Goal: Information Seeking & Learning: Learn about a topic

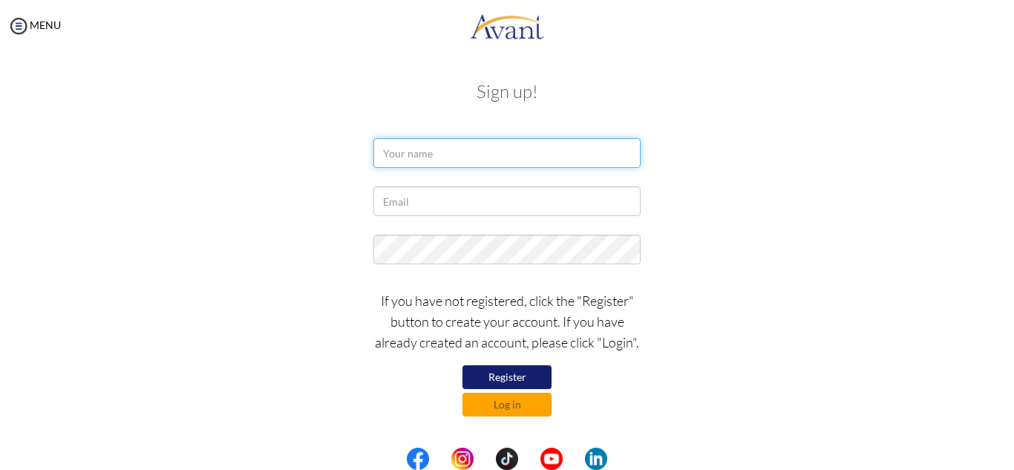
click at [508, 151] on input "text" at bounding box center [506, 153] width 267 height 30
click at [459, 154] on input "text" at bounding box center [506, 153] width 267 height 30
type input "e"
type input "Ella Marie Eulalio"
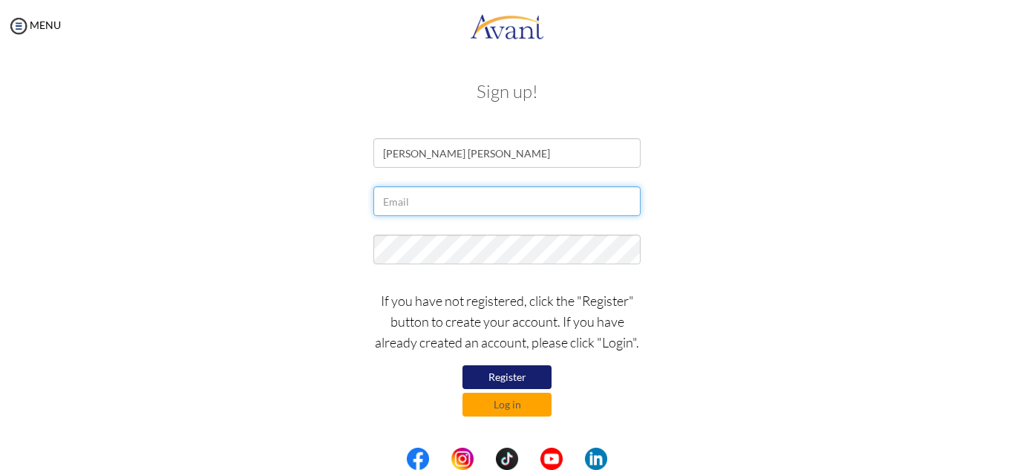
click at [465, 208] on input "text" at bounding box center [506, 201] width 267 height 30
click at [491, 203] on input "text" at bounding box center [506, 201] width 267 height 30
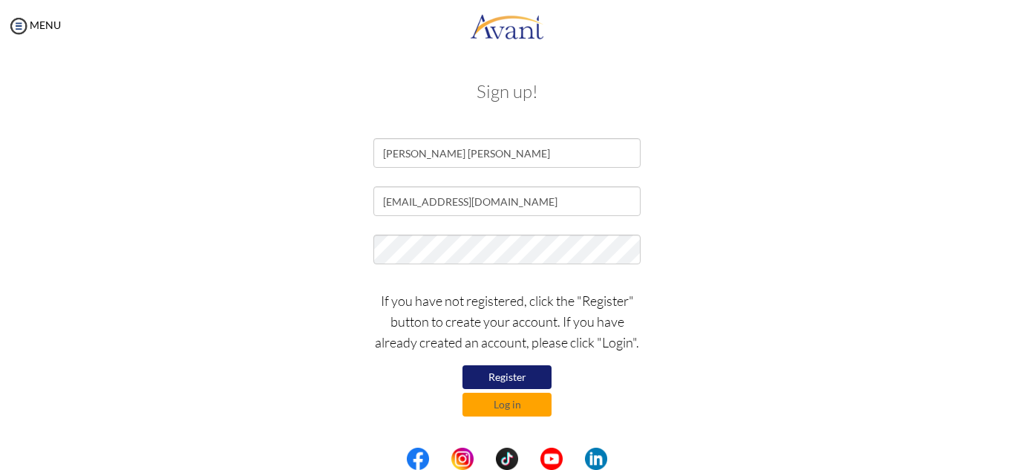
type input "[EMAIL_ADDRESS][DOMAIN_NAME]"
click at [487, 377] on button "Register" at bounding box center [506, 377] width 89 height 24
click at [493, 379] on button "Register" at bounding box center [506, 377] width 89 height 24
click at [514, 412] on button "Log in" at bounding box center [506, 405] width 89 height 24
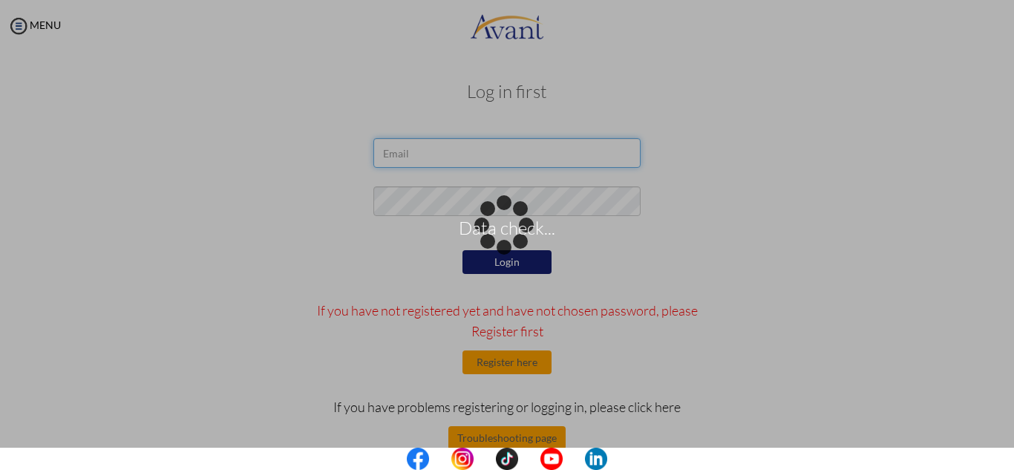
type input "[EMAIL_ADDRESS][DOMAIN_NAME]"
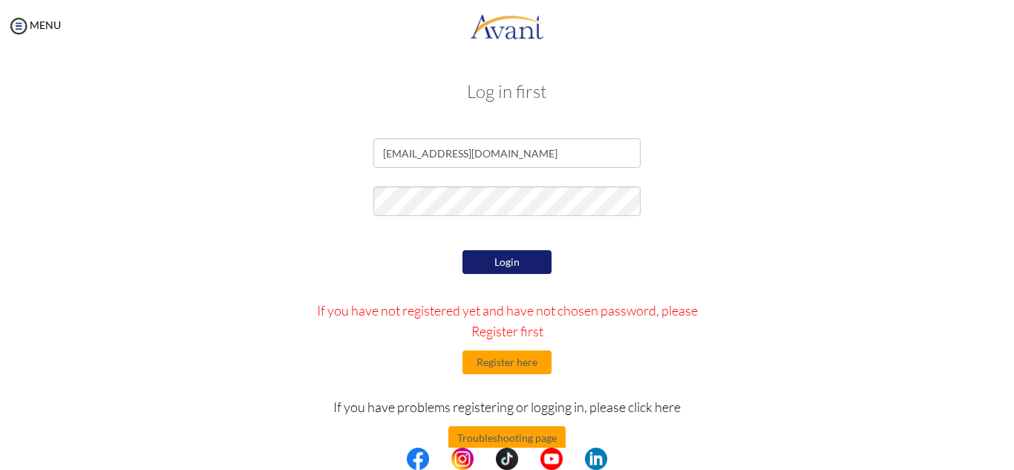
click at [519, 261] on button "Login" at bounding box center [506, 262] width 89 height 24
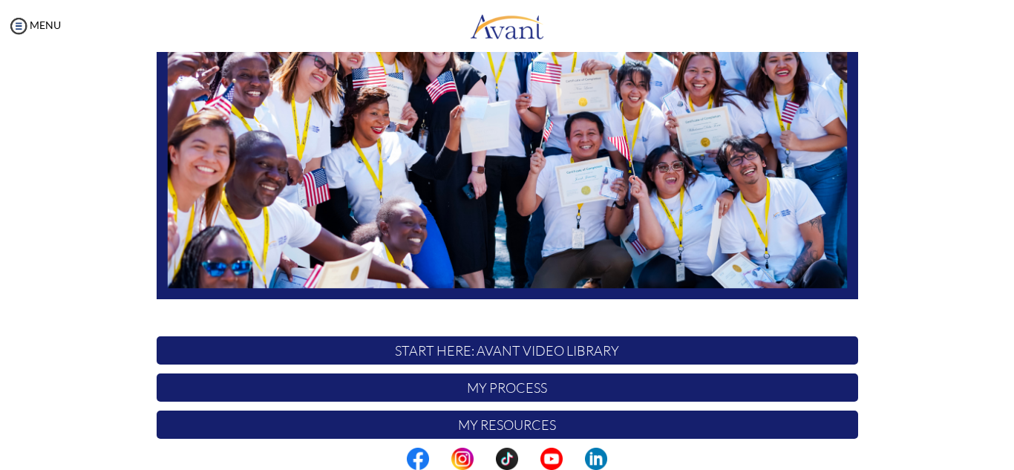
scroll to position [248, 0]
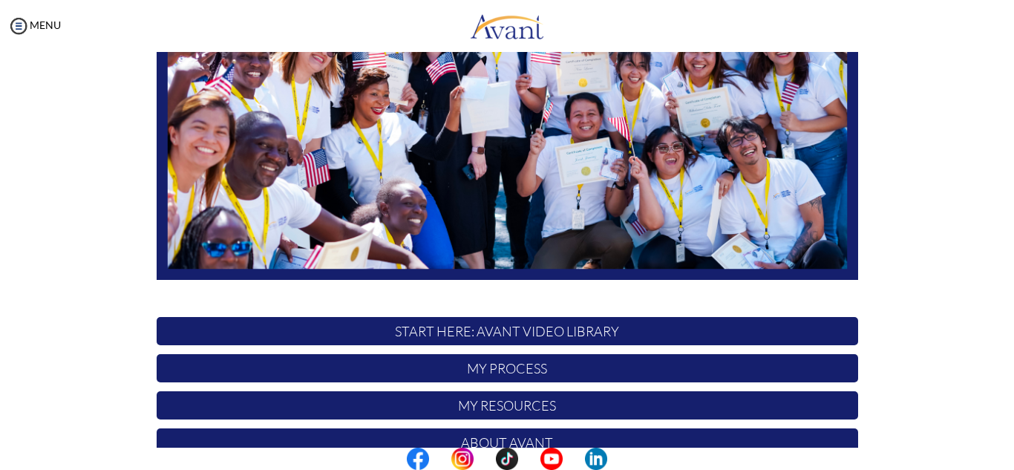
click at [582, 373] on p "My Process" at bounding box center [507, 368] width 701 height 28
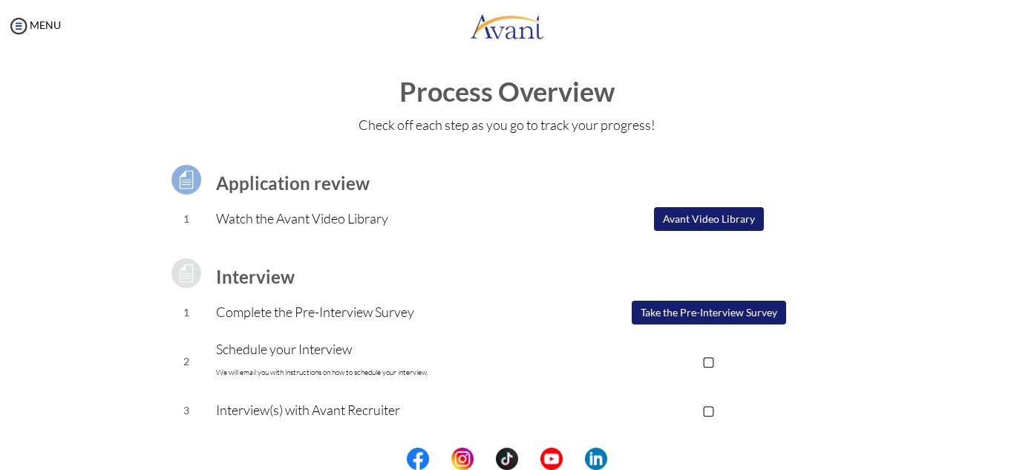
scroll to position [0, 0]
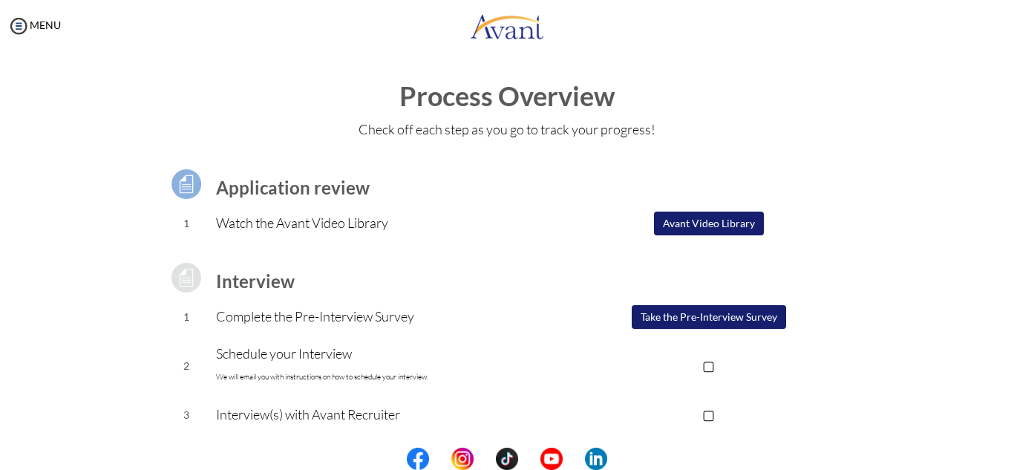
click at [715, 220] on button "Avant Video Library" at bounding box center [709, 224] width 110 height 24
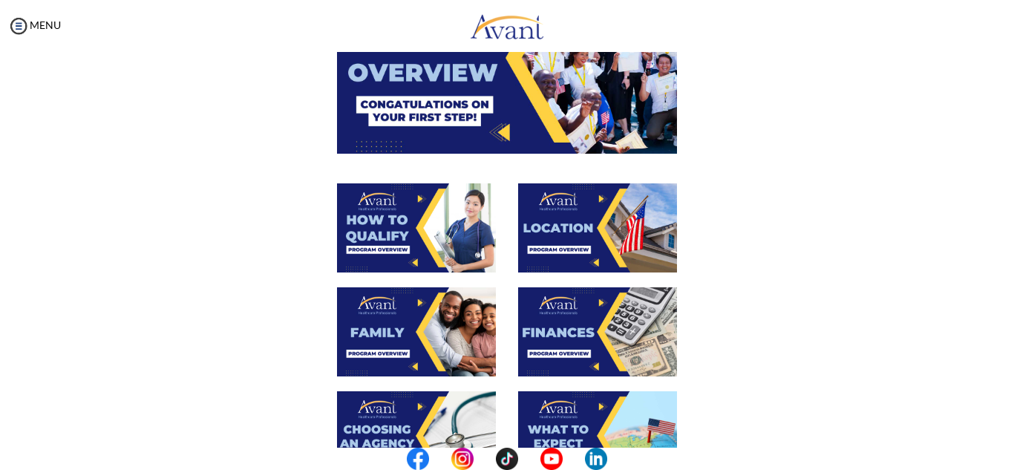
scroll to position [185, 0]
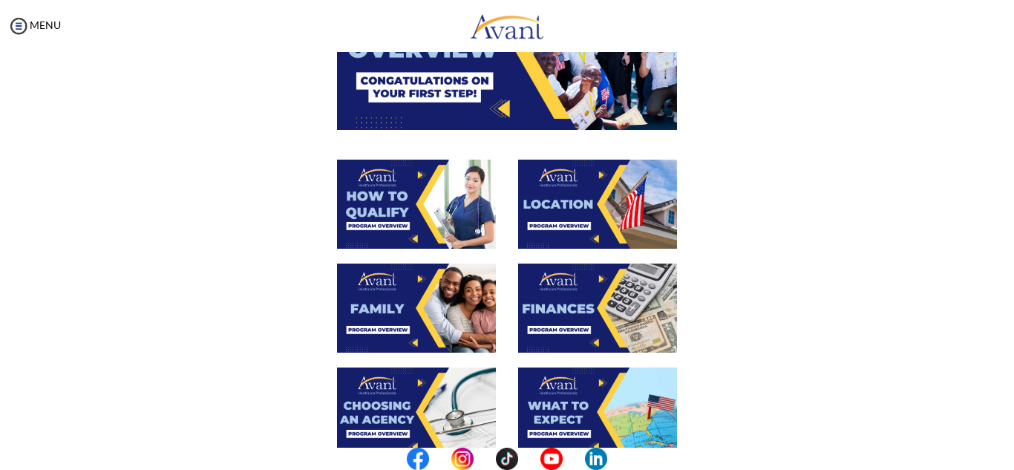
click at [624, 215] on img at bounding box center [597, 204] width 159 height 89
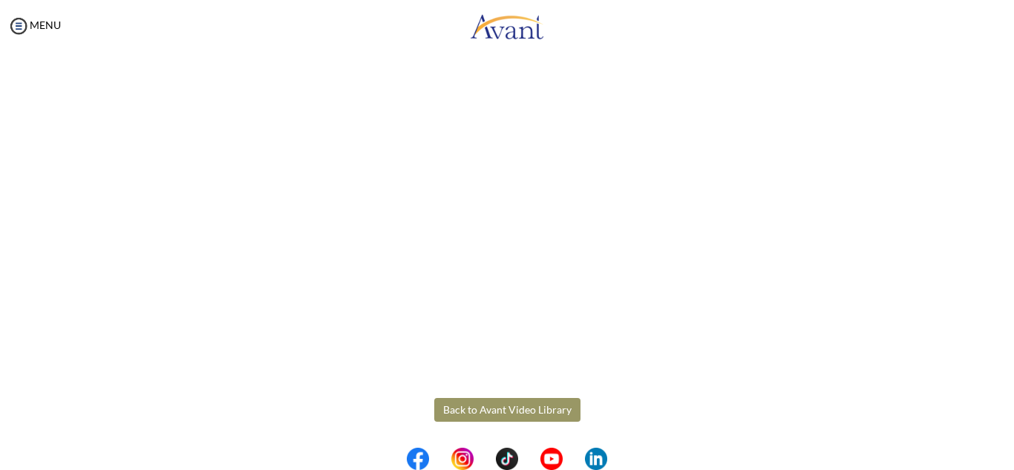
scroll to position [261, 0]
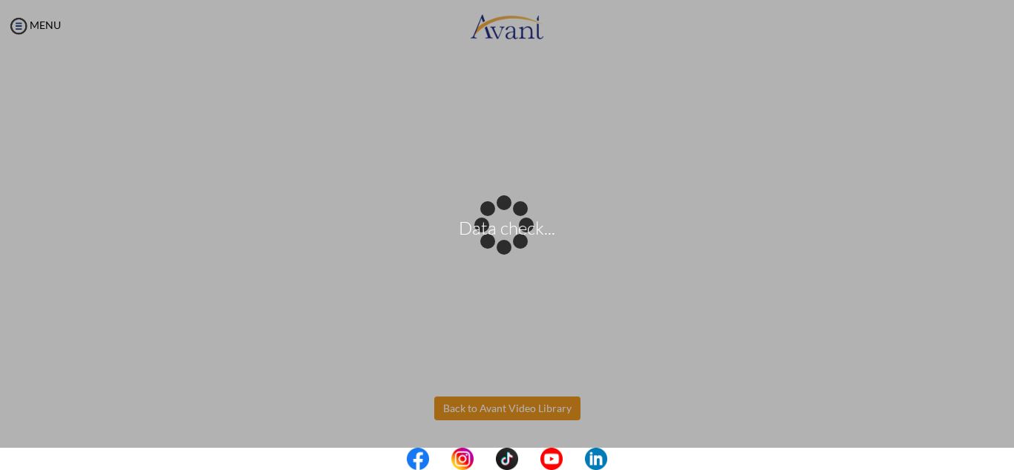
click at [471, 405] on body "Data check... Maintenance break. Please come back in 2 hours. MENU My Status Wh…" at bounding box center [507, 235] width 1014 height 470
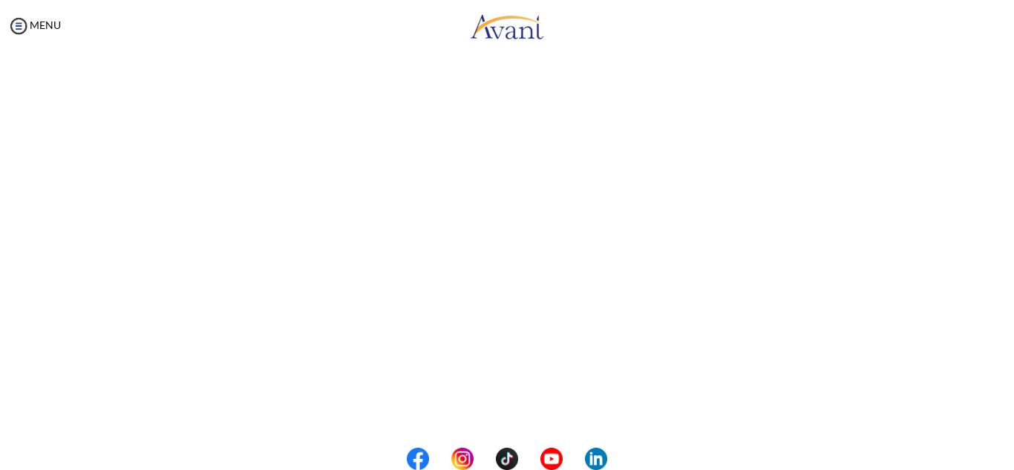
scroll to position [69, 0]
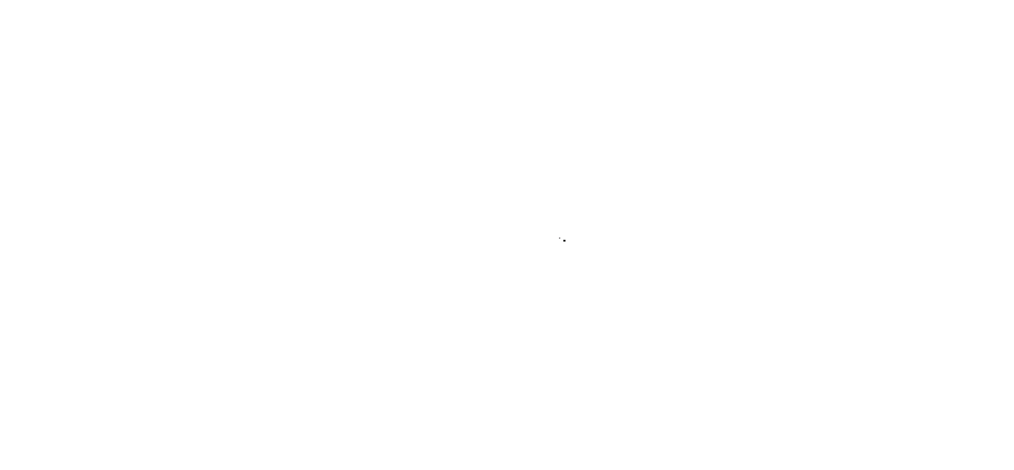
click at [229, 275] on div at bounding box center [507, 235] width 1014 height 470
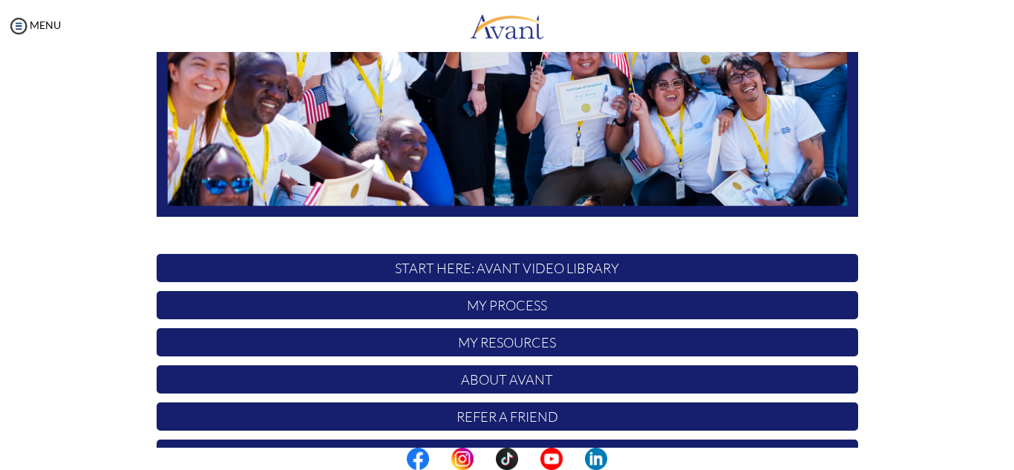
scroll to position [355, 0]
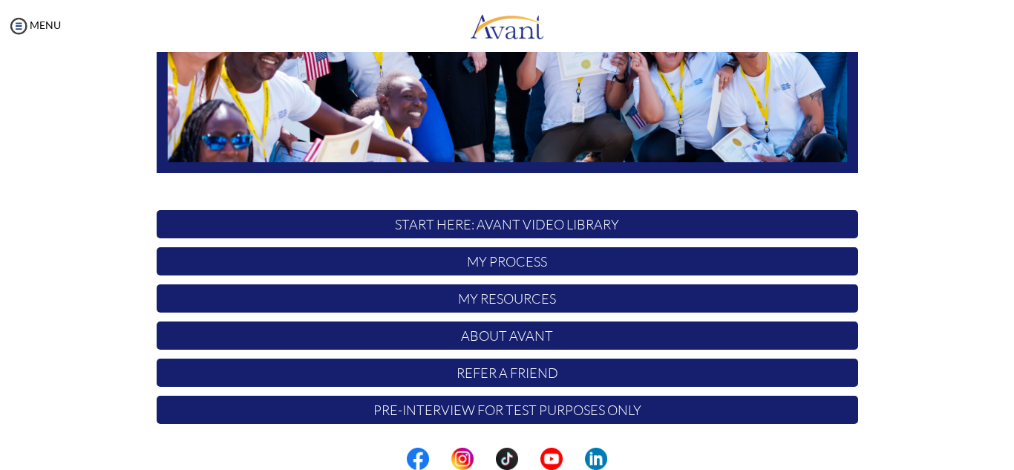
click at [568, 265] on p "My Process" at bounding box center [507, 261] width 701 height 28
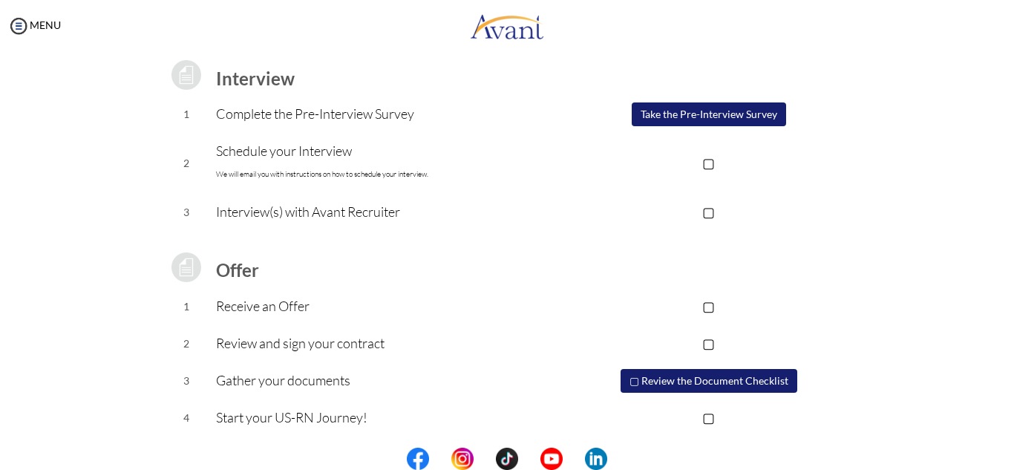
scroll to position [206, 0]
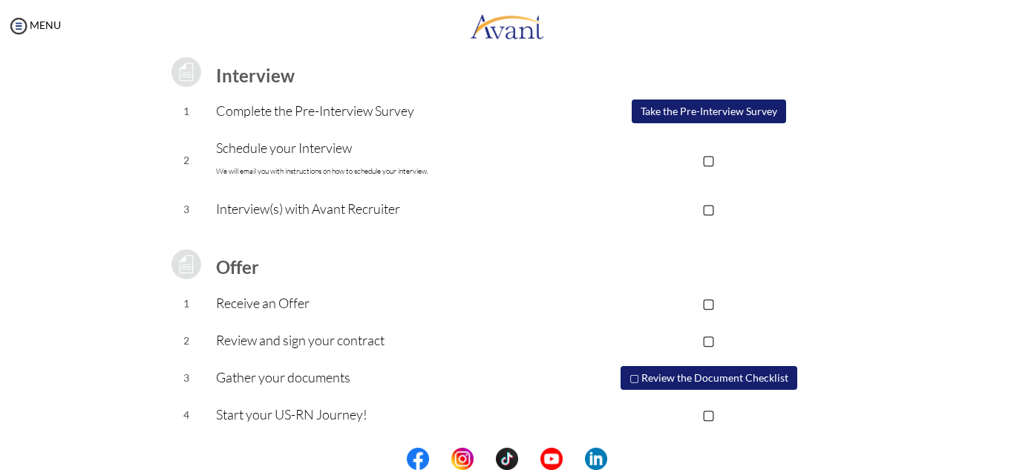
click at [742, 111] on button "Take the Pre-Interview Survey" at bounding box center [709, 111] width 154 height 24
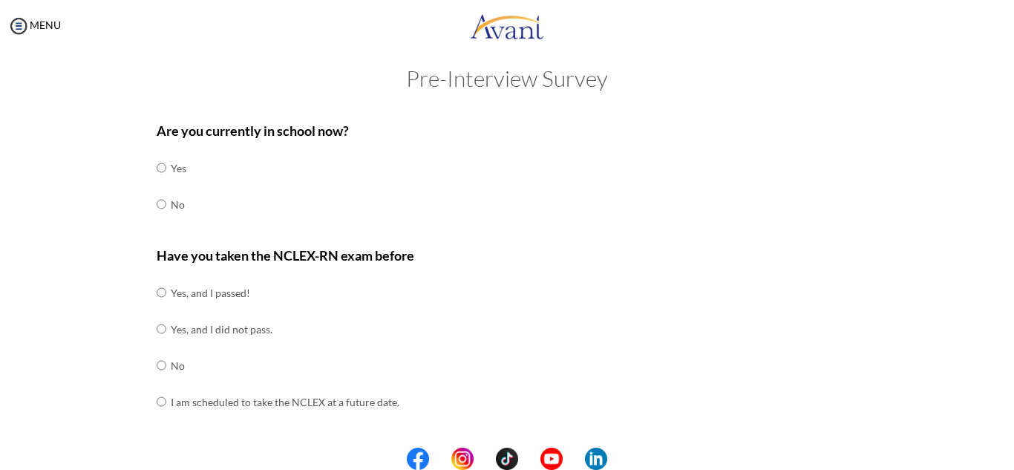
scroll to position [0, 0]
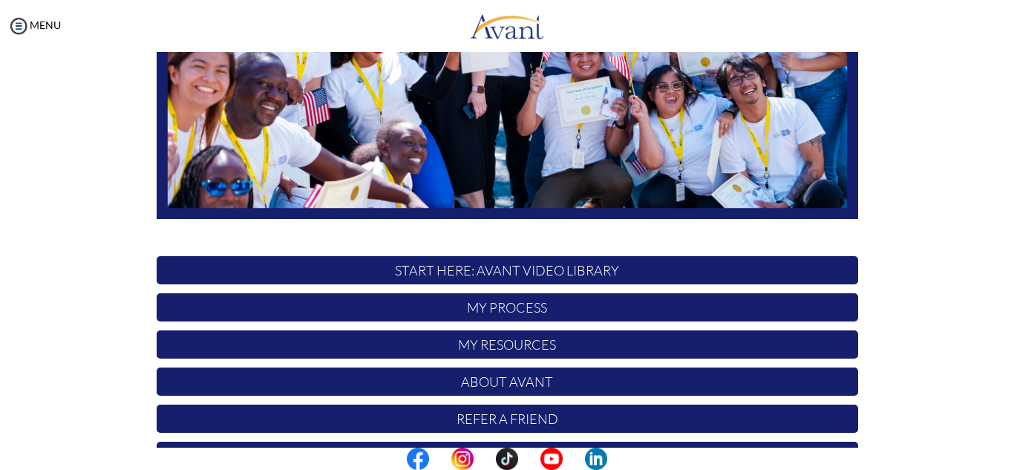
scroll to position [355, 0]
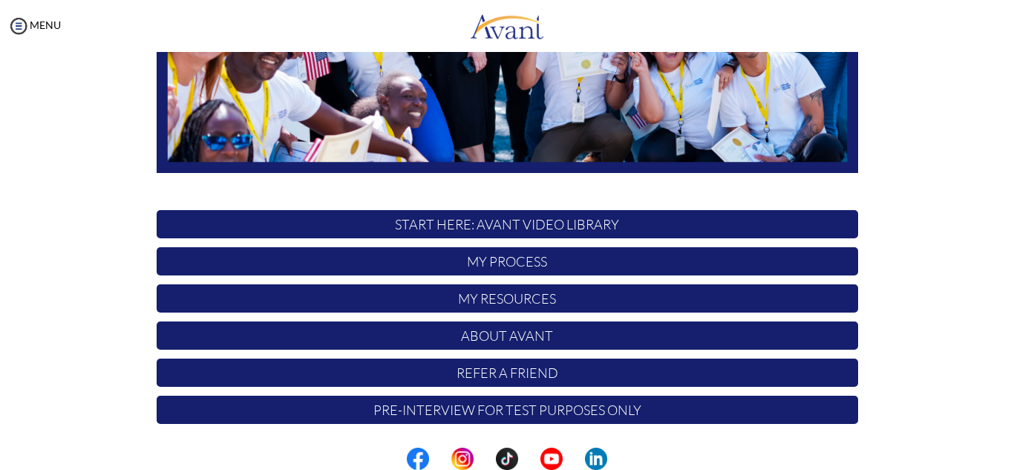
click at [524, 260] on p "My Process" at bounding box center [507, 261] width 701 height 28
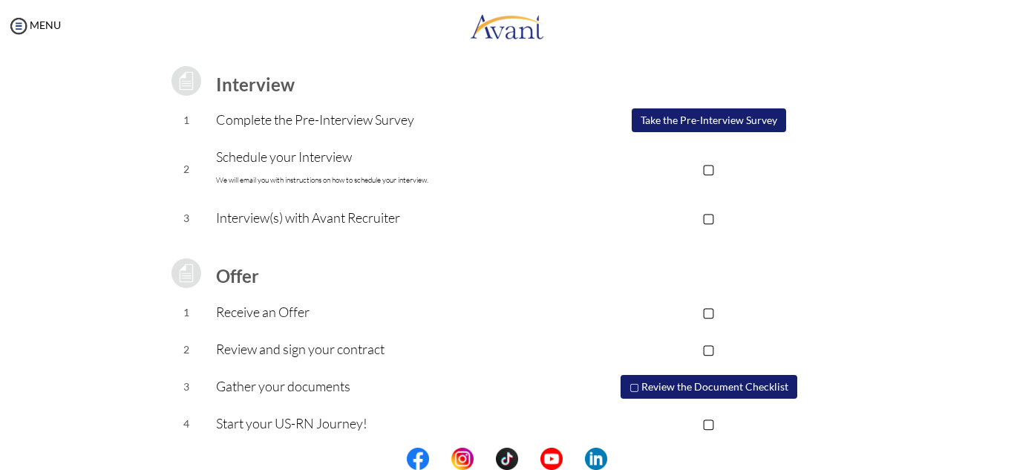
scroll to position [206, 0]
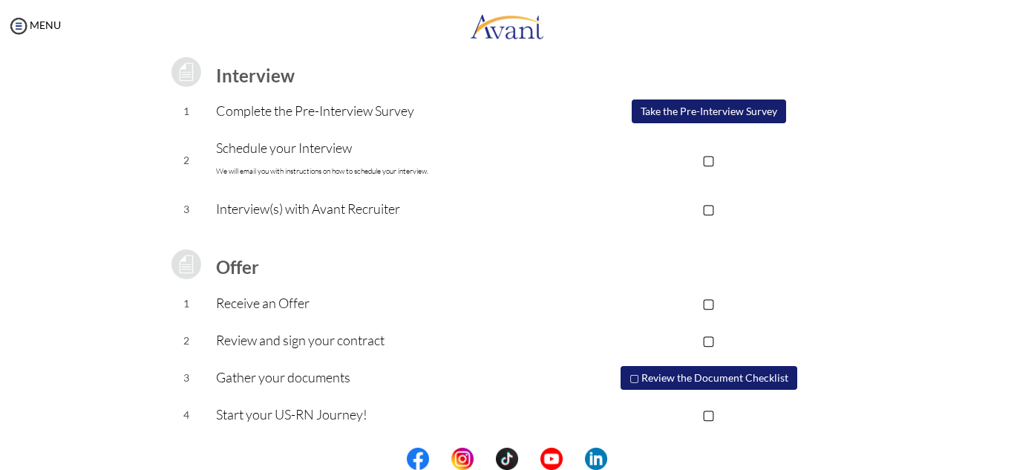
click at [705, 380] on button "▢ Review the Document Checklist" at bounding box center [708, 378] width 177 height 24
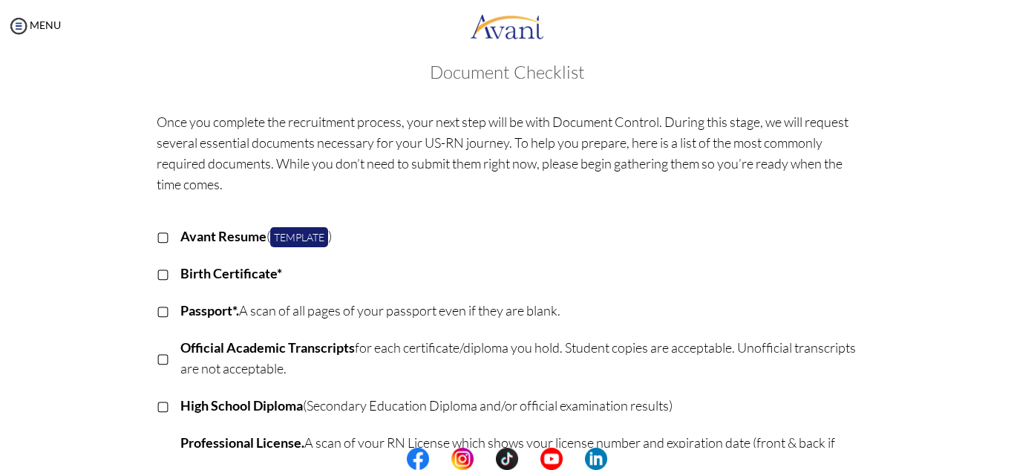
scroll to position [0, 0]
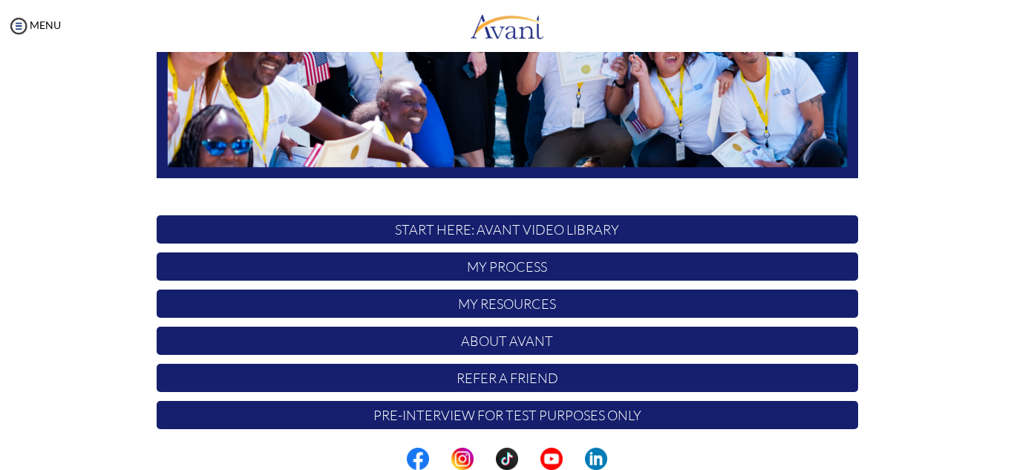
scroll to position [355, 0]
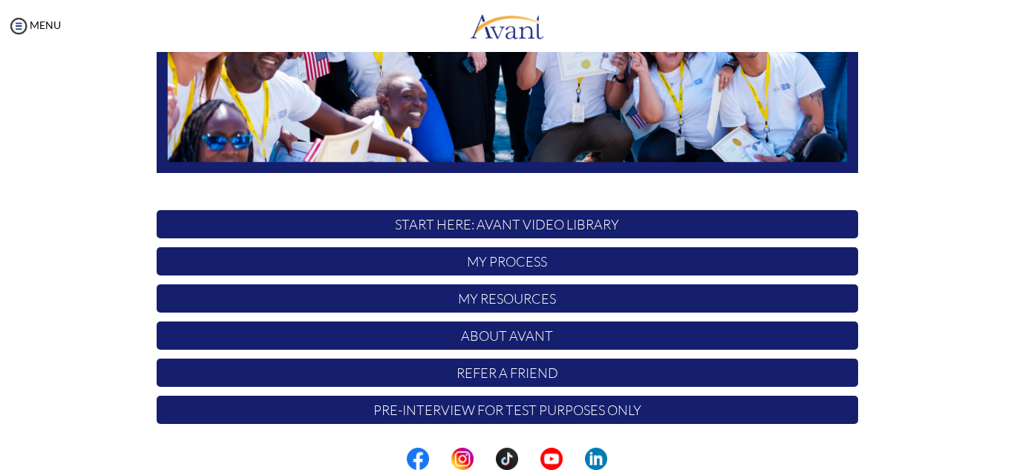
click at [552, 420] on p "Pre-Interview for test purposes only" at bounding box center [507, 410] width 701 height 28
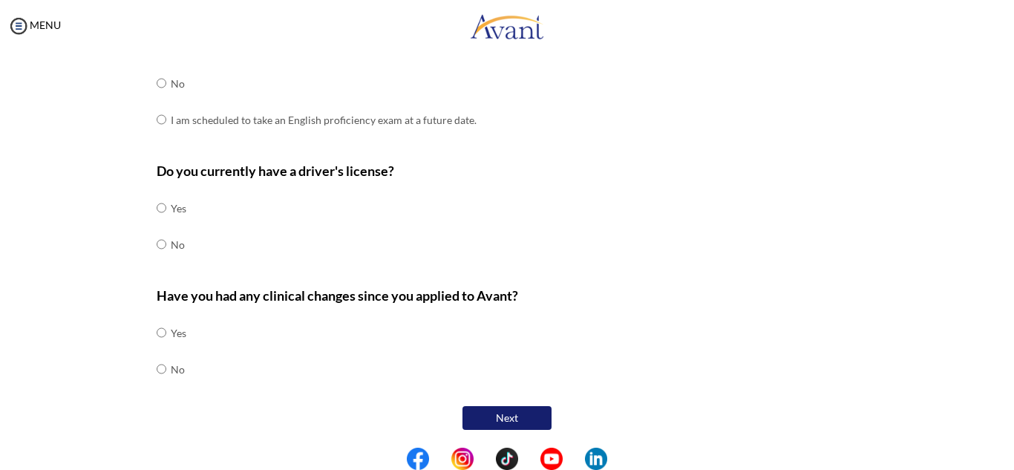
scroll to position [480, 0]
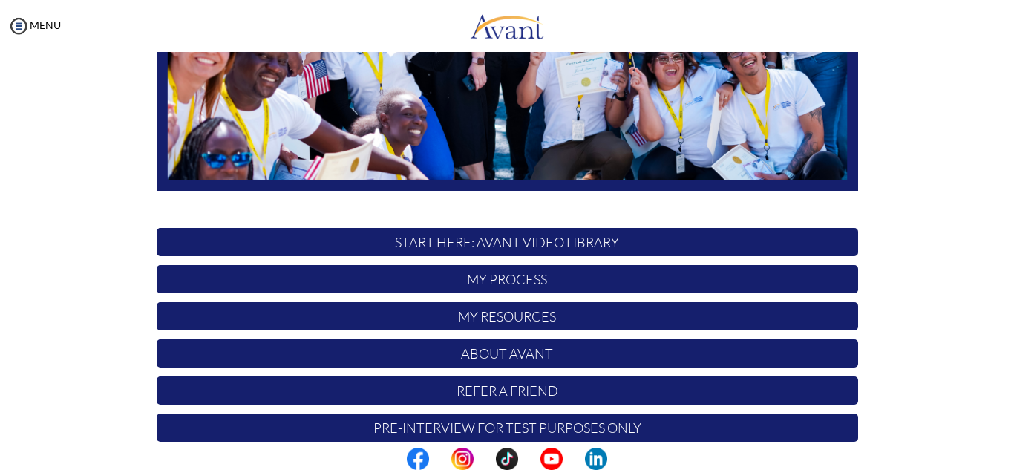
scroll to position [338, 0]
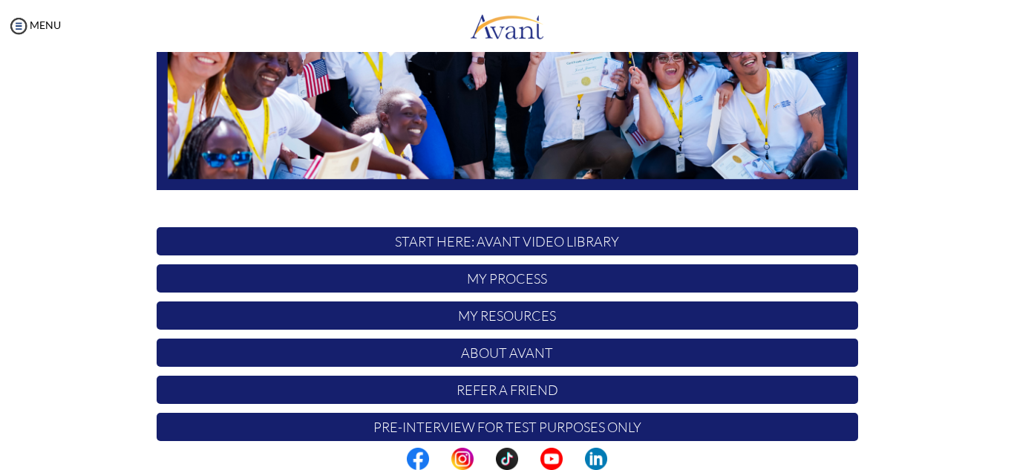
click at [523, 276] on p "My Process" at bounding box center [507, 278] width 701 height 28
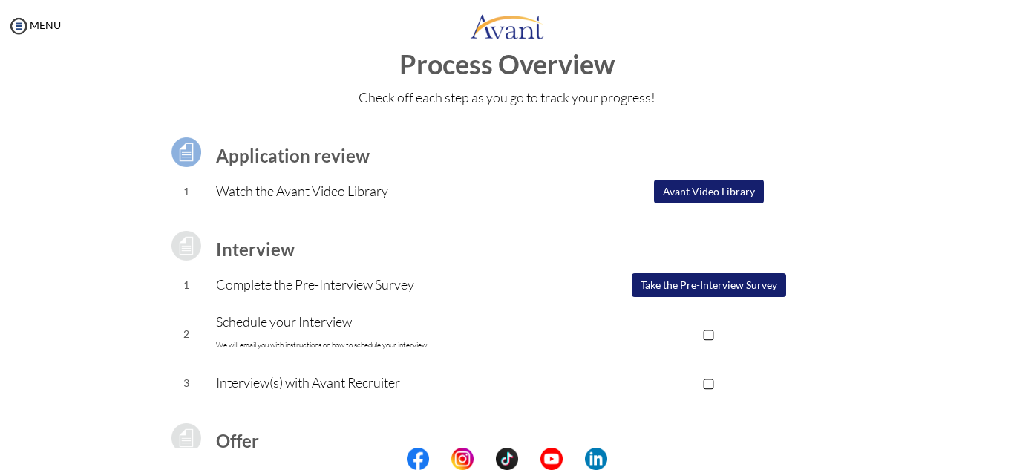
scroll to position [0, 0]
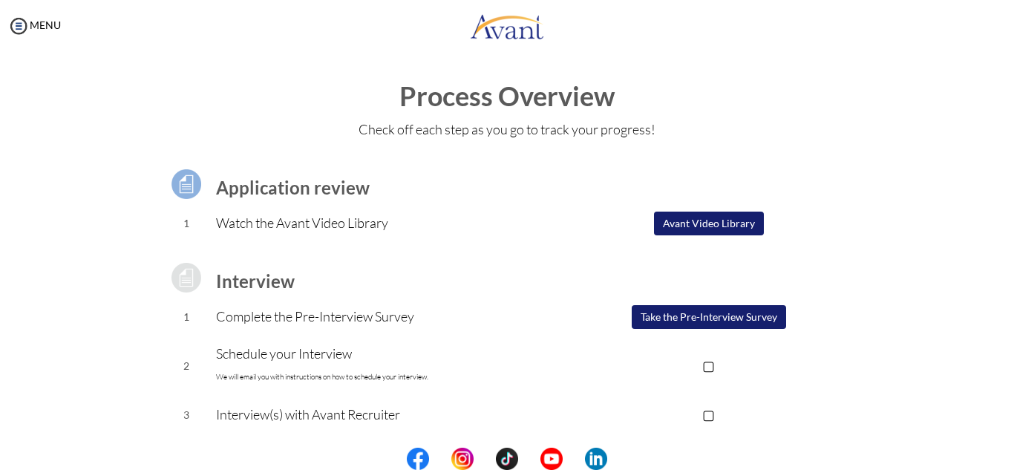
click at [707, 223] on button "Avant Video Library" at bounding box center [709, 224] width 110 height 24
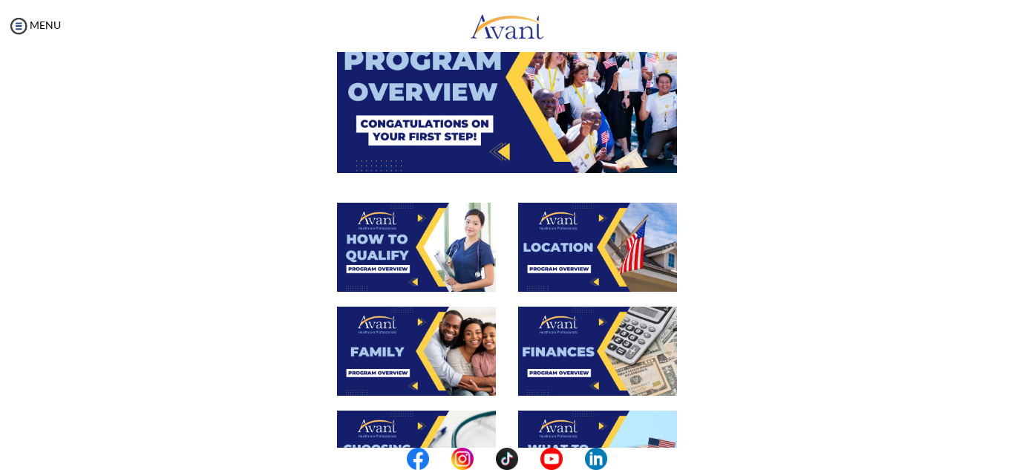
scroll to position [157, 0]
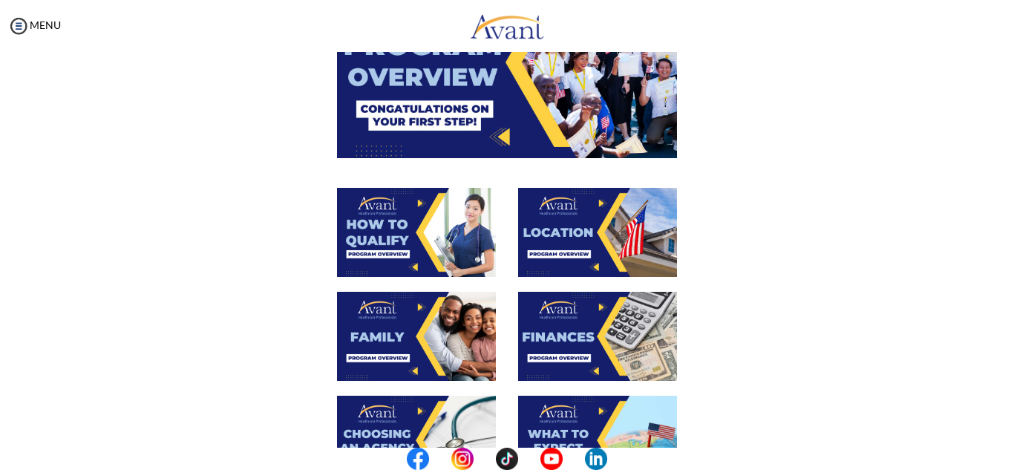
click at [414, 242] on img at bounding box center [416, 232] width 159 height 89
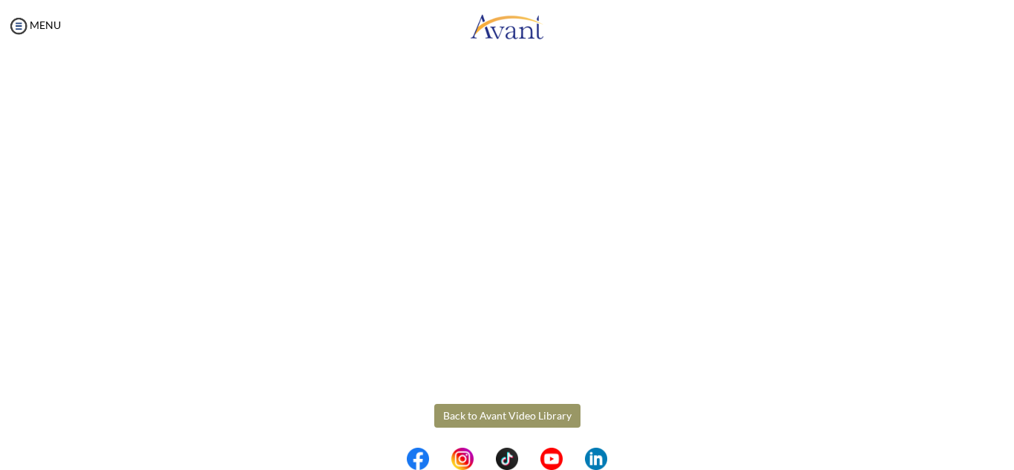
scroll to position [261, 0]
click at [509, 400] on body "Maintenance break. Please come back in 2 hours. MENU My Status What is the next…" at bounding box center [507, 235] width 1014 height 470
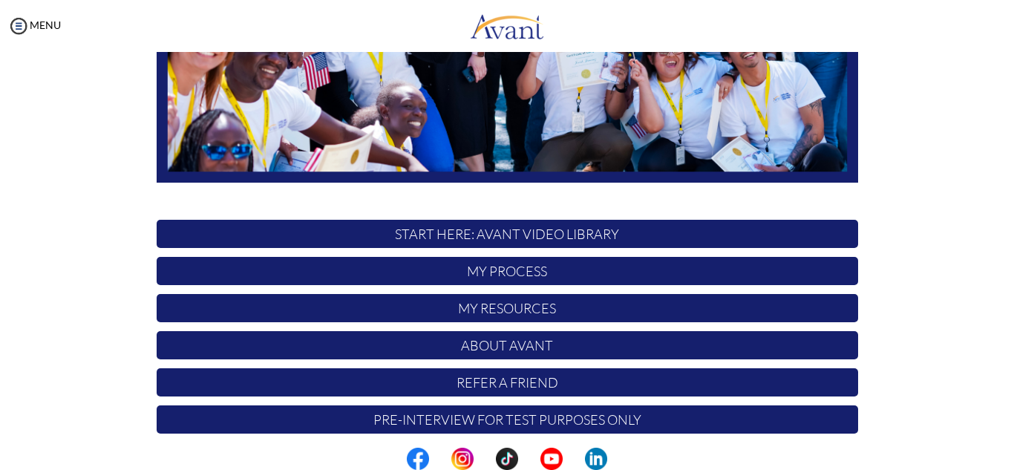
scroll to position [355, 0]
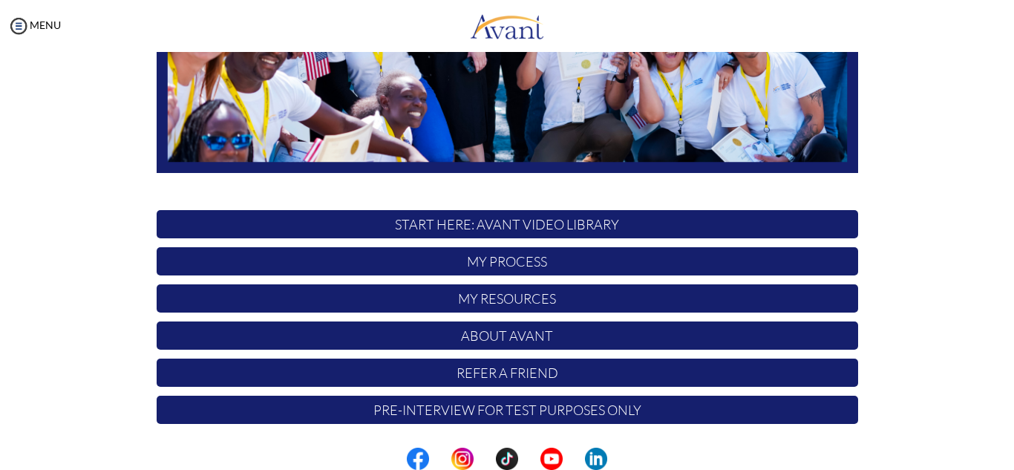
click at [687, 264] on p "My Process" at bounding box center [507, 261] width 701 height 28
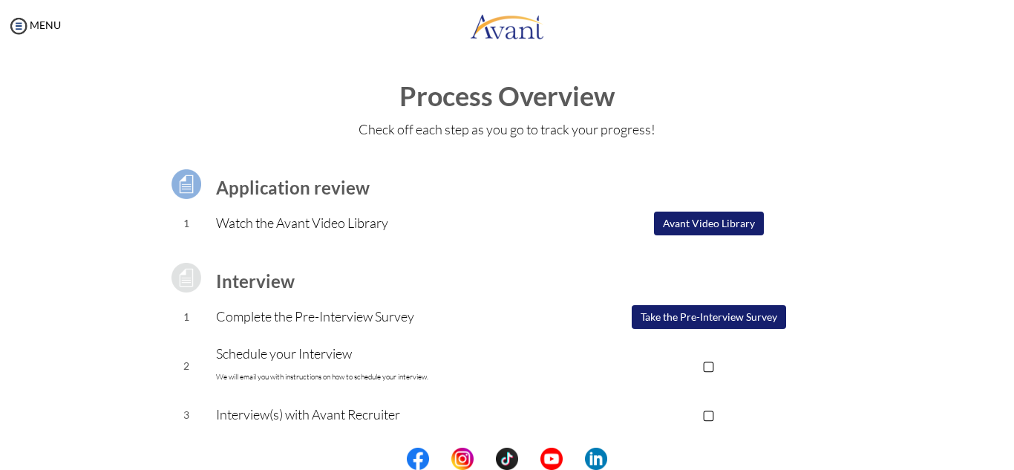
click at [718, 216] on button "Avant Video Library" at bounding box center [709, 224] width 110 height 24
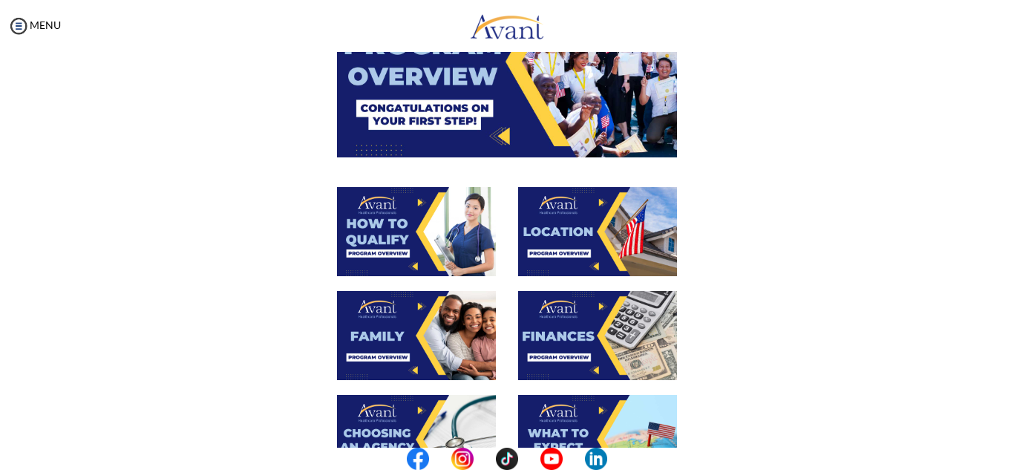
scroll to position [166, 0]
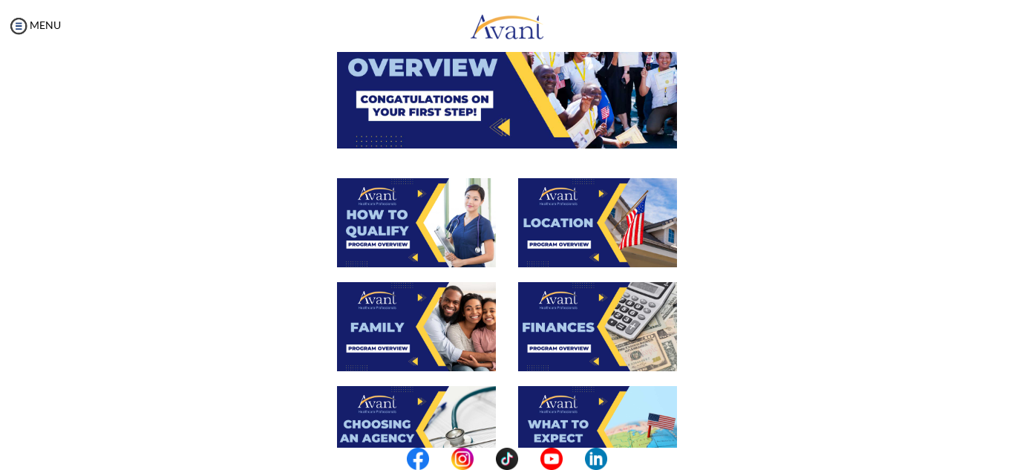
click at [577, 335] on img at bounding box center [597, 326] width 159 height 89
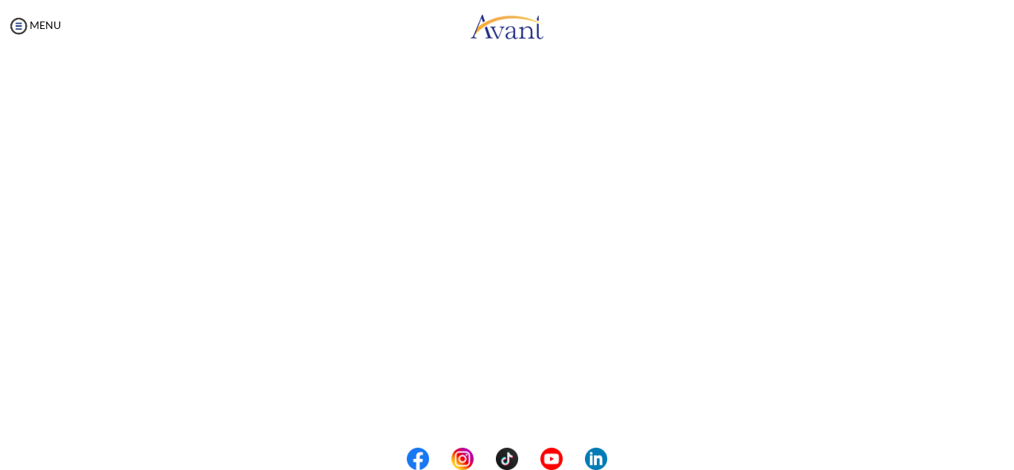
scroll to position [99, 0]
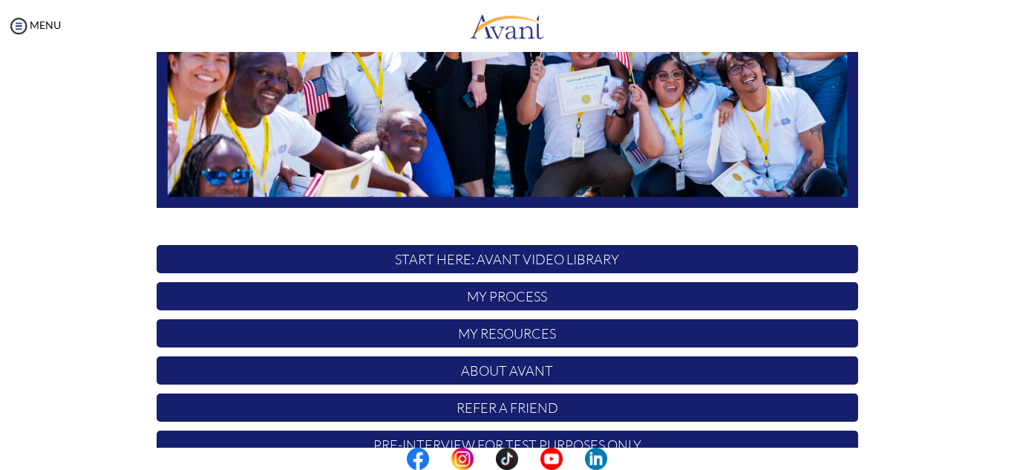
scroll to position [327, 0]
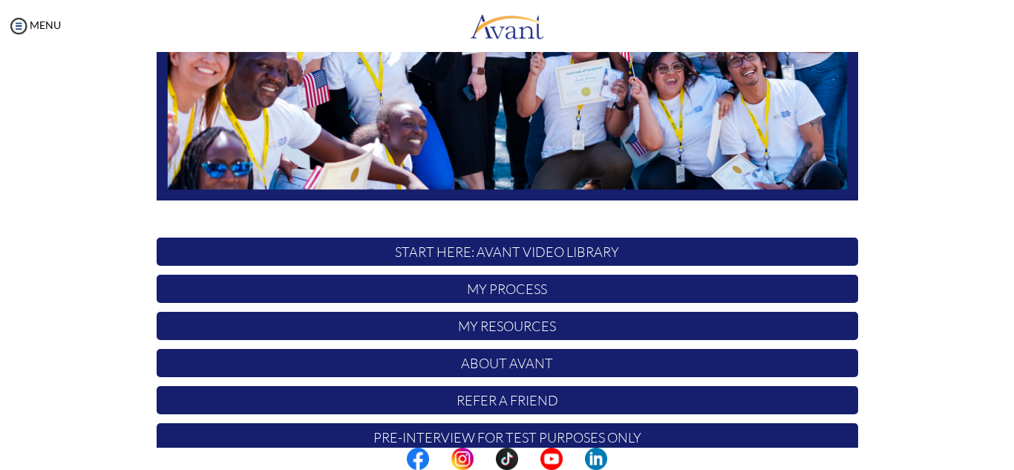
click at [588, 289] on p "My Process" at bounding box center [507, 289] width 701 height 28
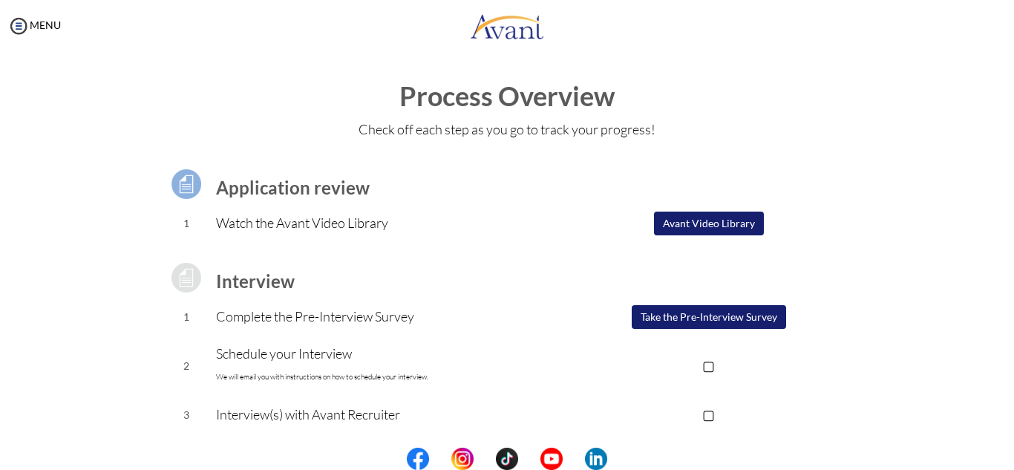
click at [716, 223] on button "Avant Video Library" at bounding box center [709, 224] width 110 height 24
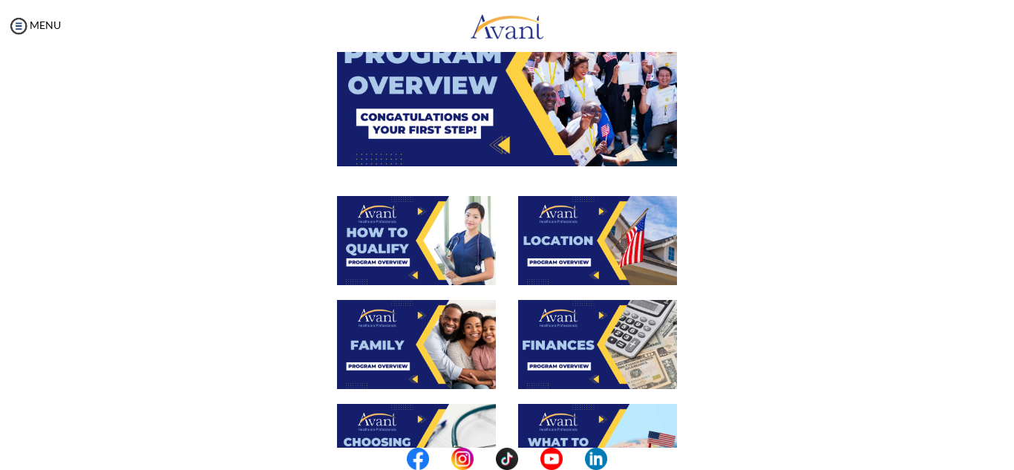
scroll to position [163, 0]
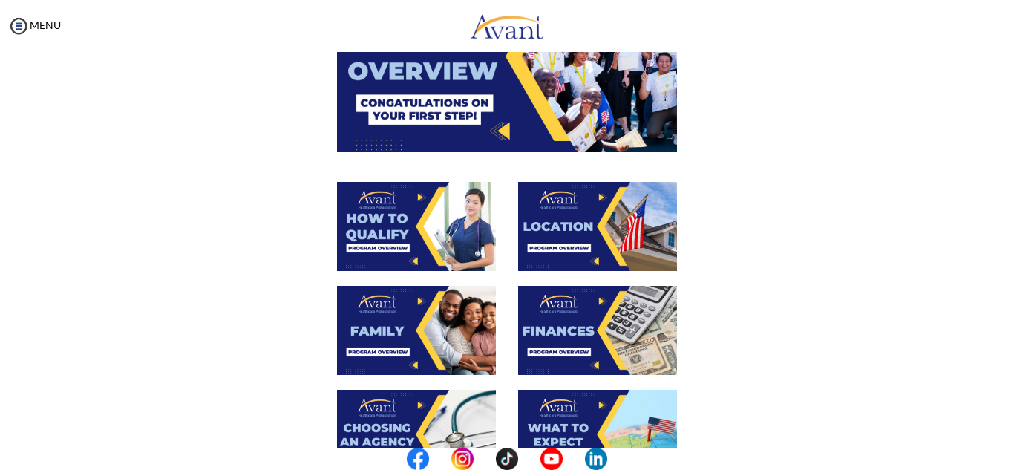
click at [570, 334] on img at bounding box center [597, 330] width 159 height 89
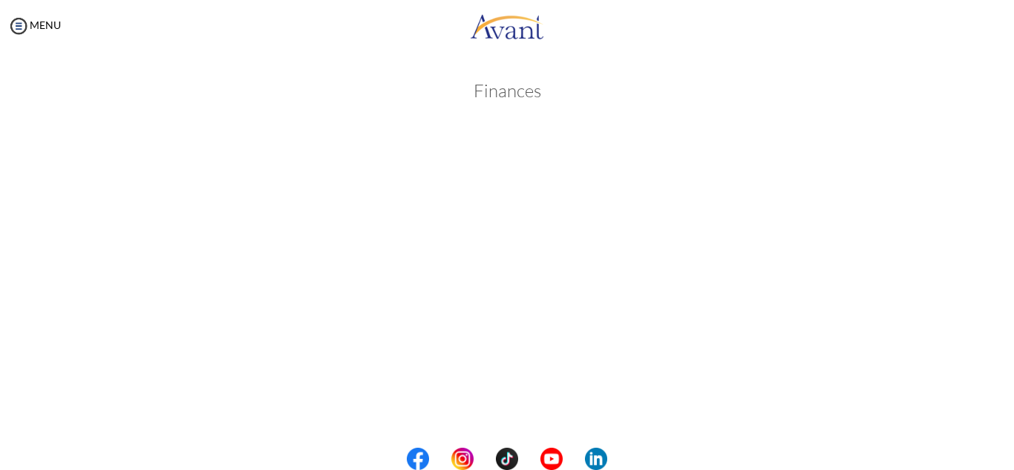
scroll to position [0, 0]
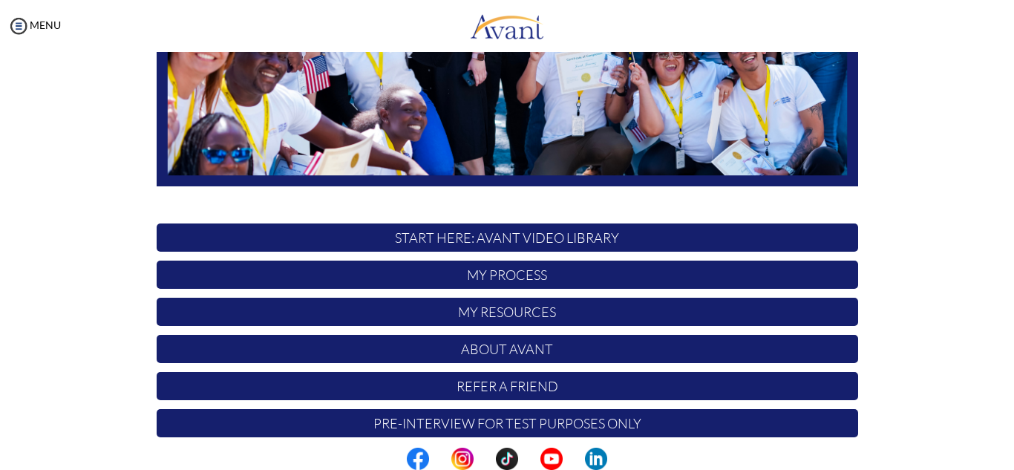
scroll to position [348, 0]
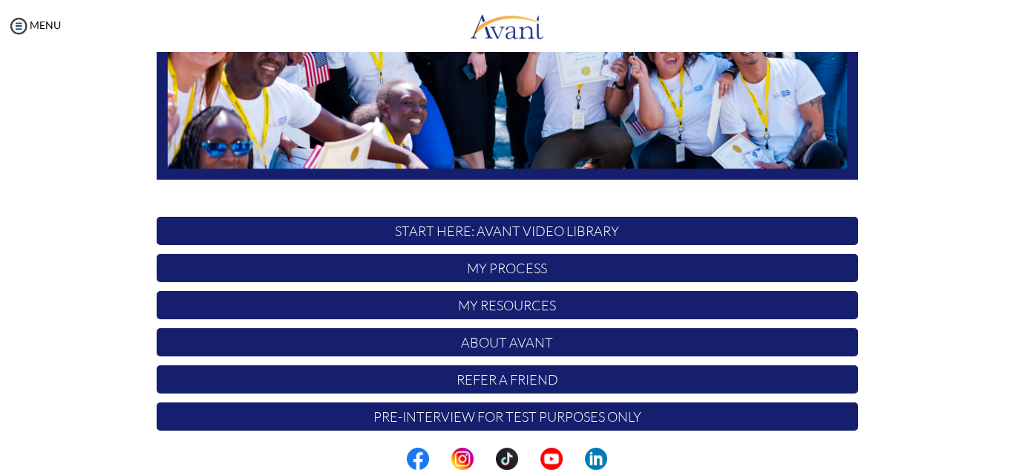
click at [526, 269] on p "My Process" at bounding box center [507, 268] width 701 height 28
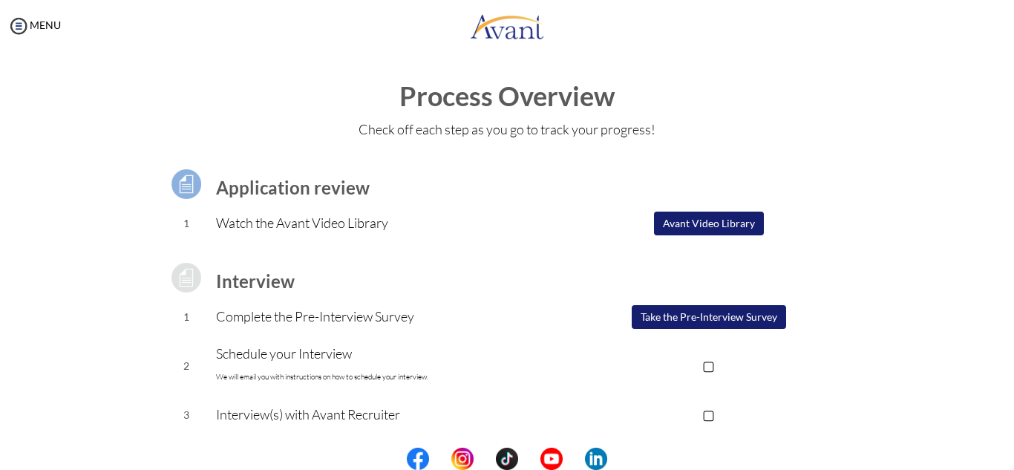
click at [747, 216] on button "Avant Video Library" at bounding box center [709, 224] width 110 height 24
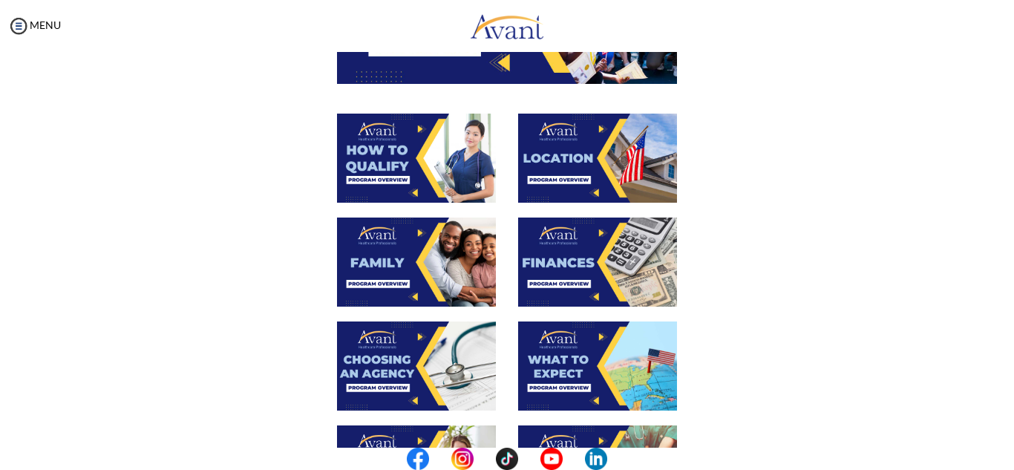
scroll to position [259, 0]
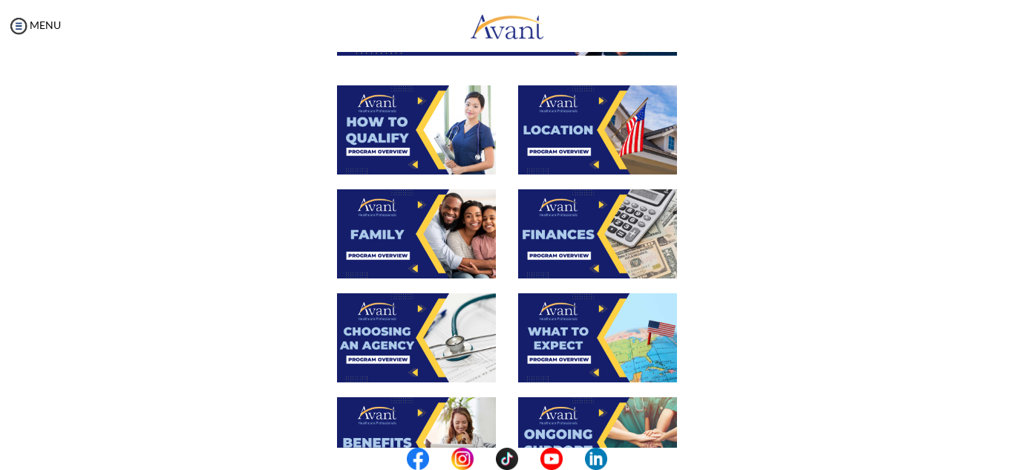
click at [589, 252] on img at bounding box center [597, 233] width 159 height 89
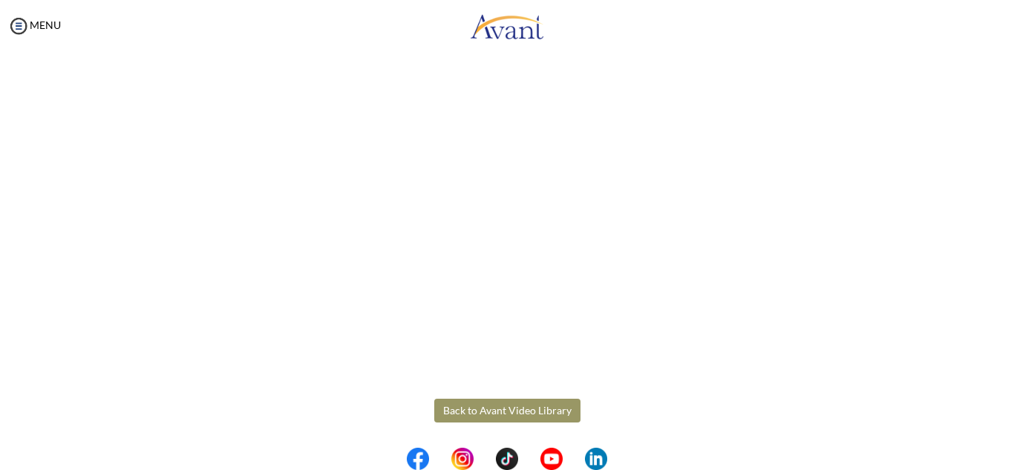
scroll to position [261, 0]
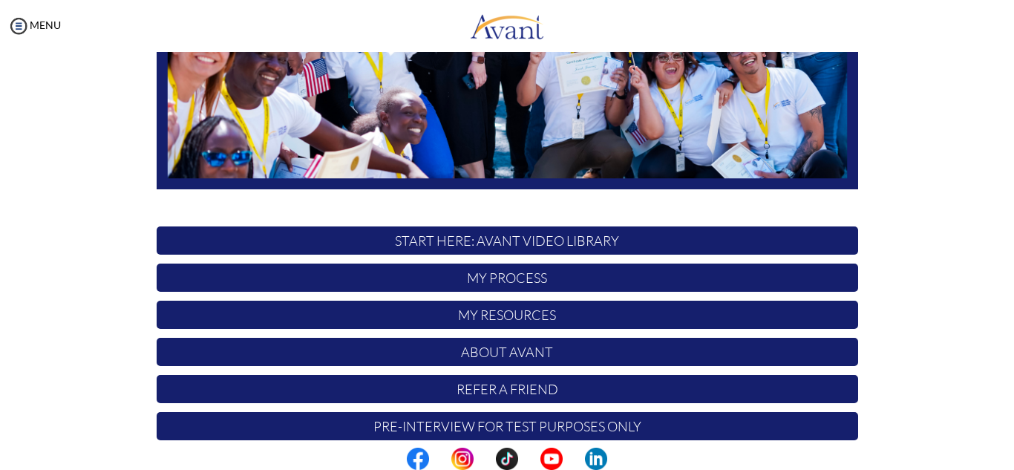
scroll to position [341, 0]
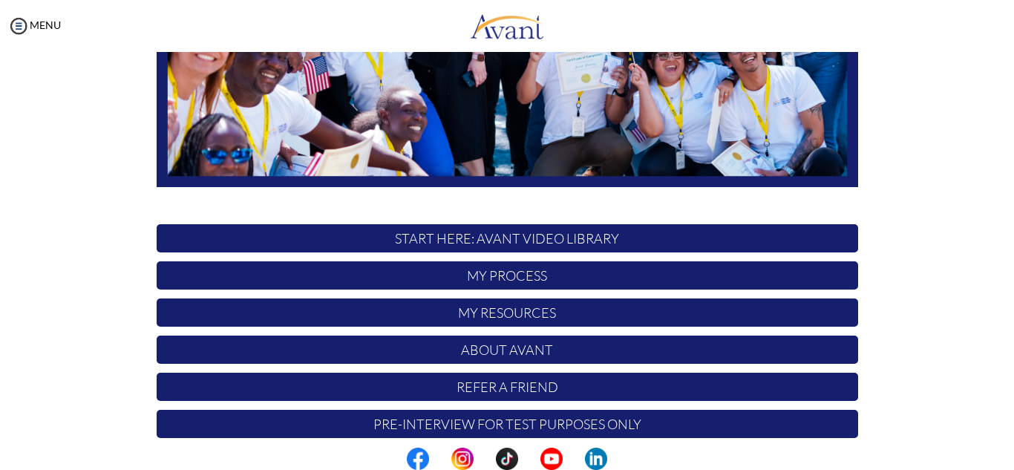
click at [659, 273] on p "My Process" at bounding box center [507, 275] width 701 height 28
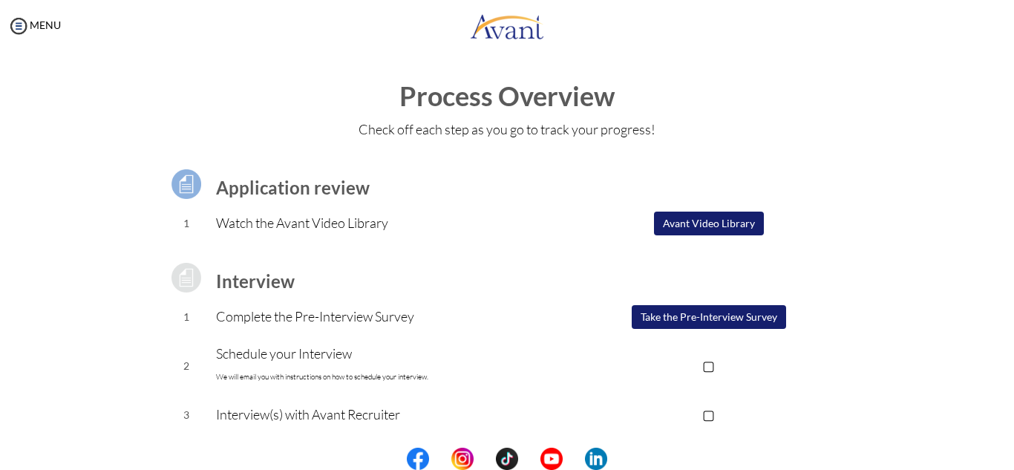
click at [688, 220] on button "Avant Video Library" at bounding box center [709, 224] width 110 height 24
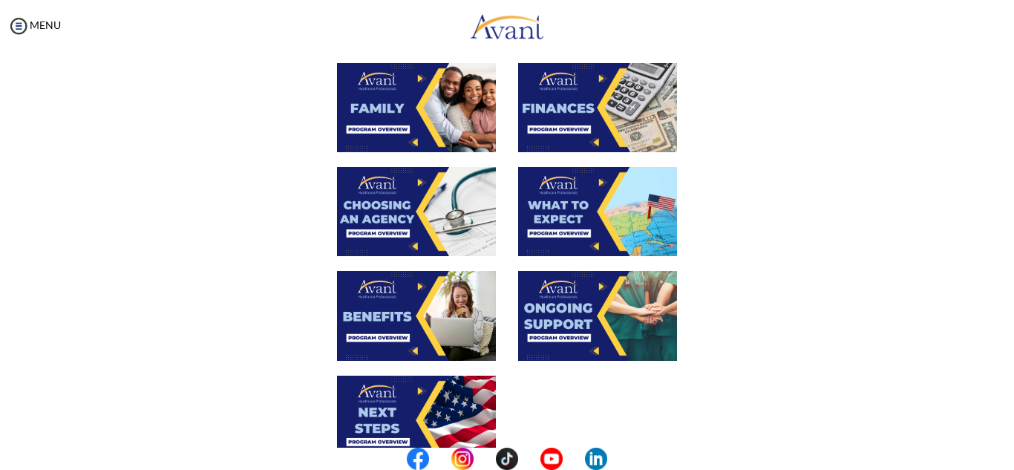
scroll to position [390, 0]
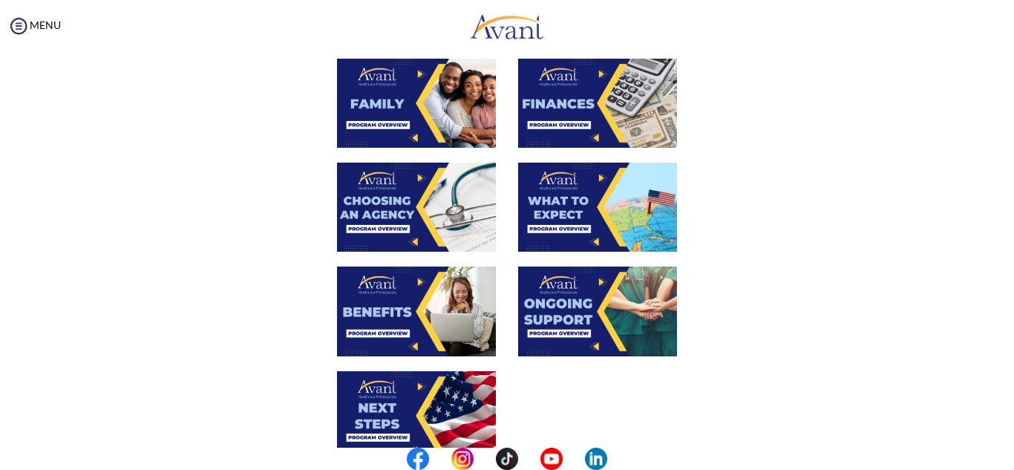
click at [379, 312] on img at bounding box center [416, 310] width 159 height 89
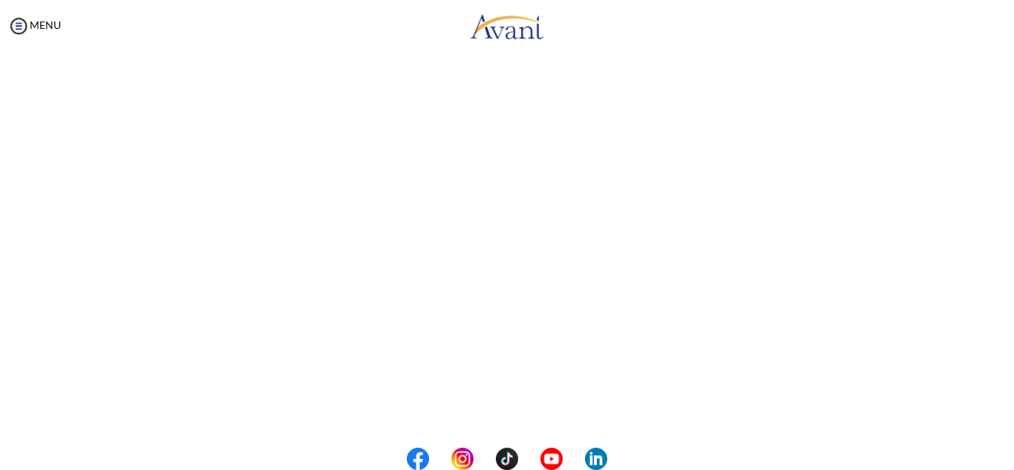
scroll to position [171, 0]
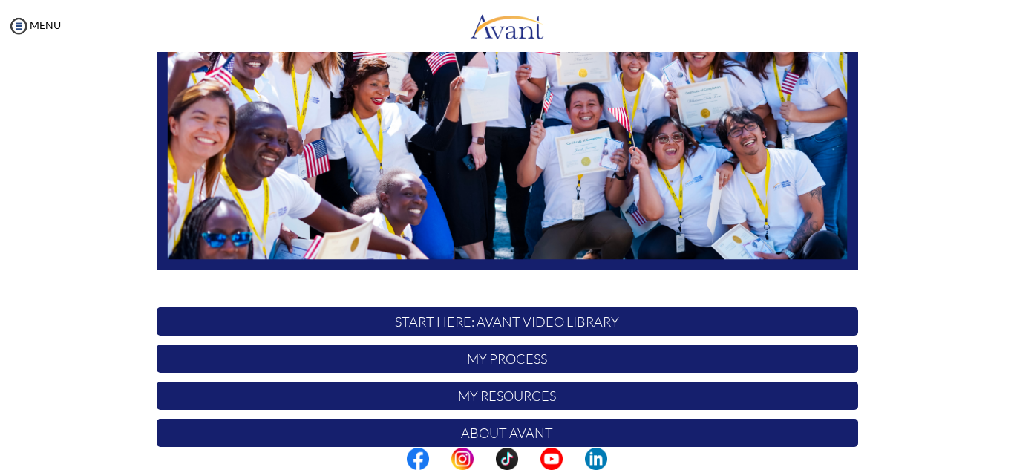
scroll to position [355, 0]
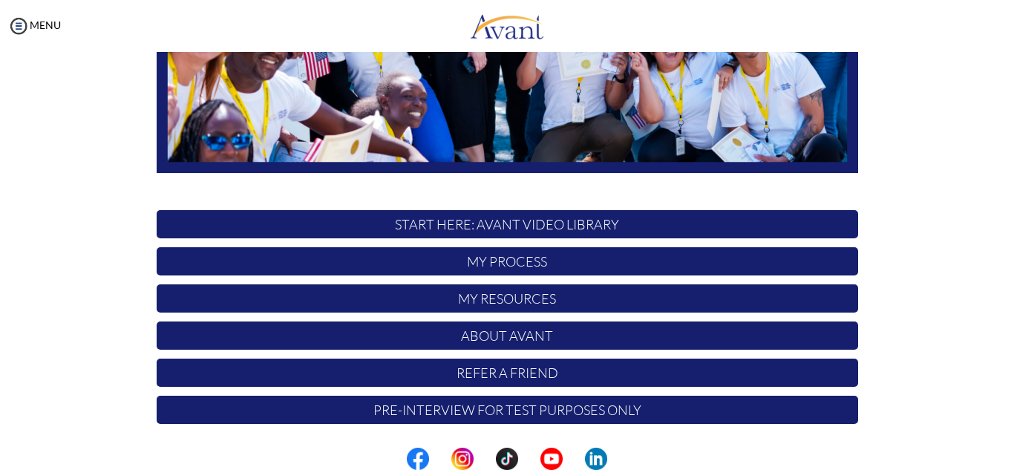
click at [699, 256] on p "My Process" at bounding box center [507, 261] width 701 height 28
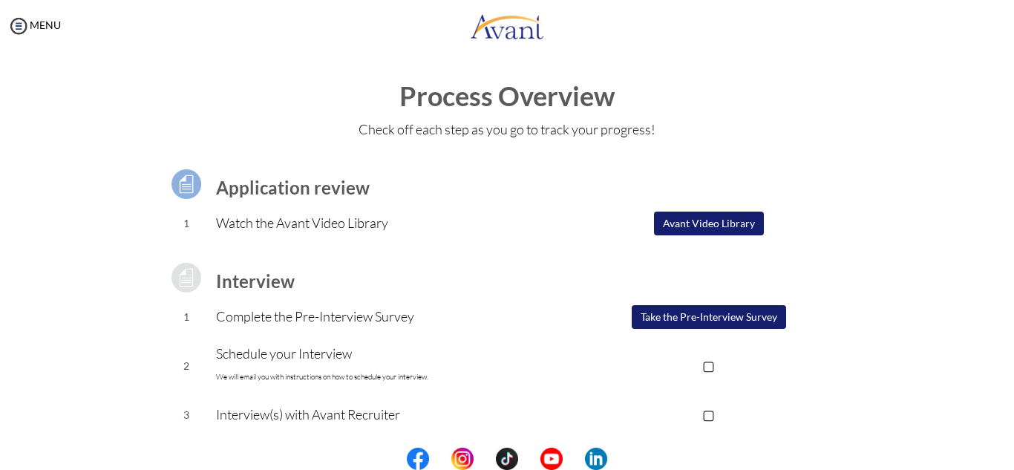
scroll to position [99, 0]
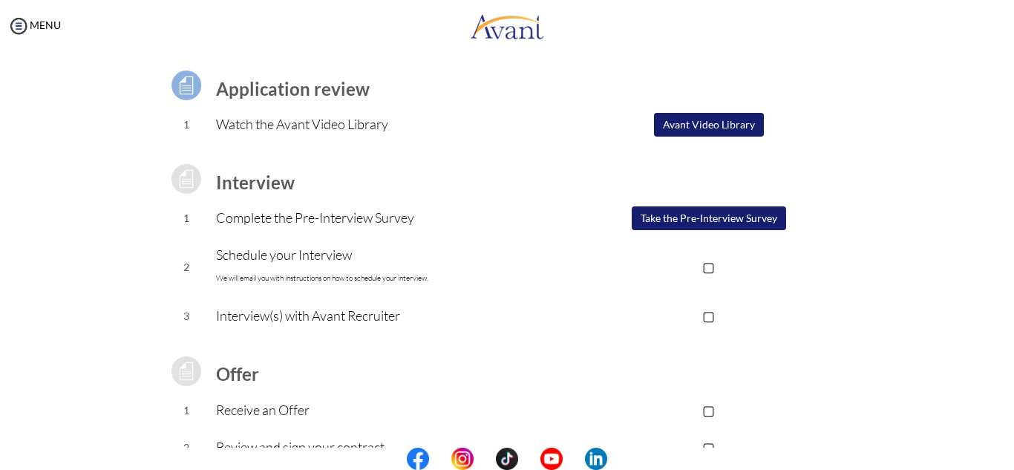
click at [736, 122] on button "Avant Video Library" at bounding box center [709, 125] width 110 height 24
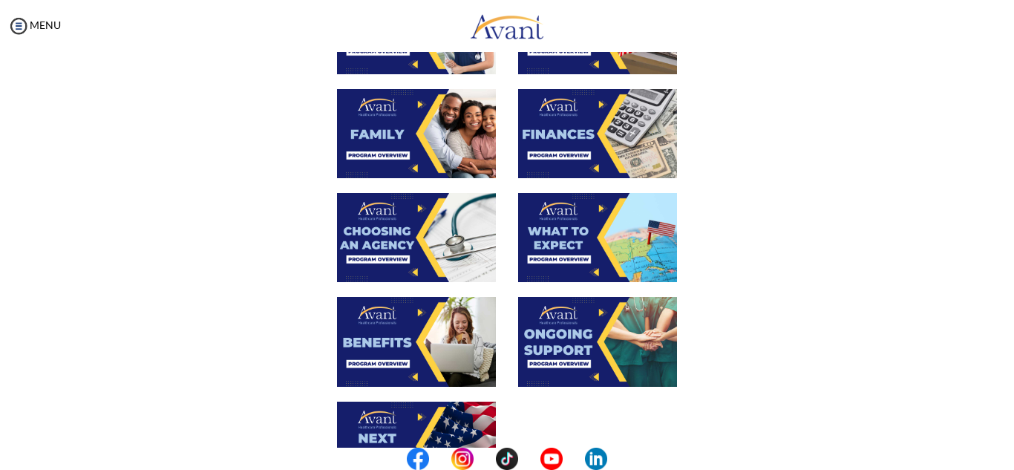
scroll to position [375, 0]
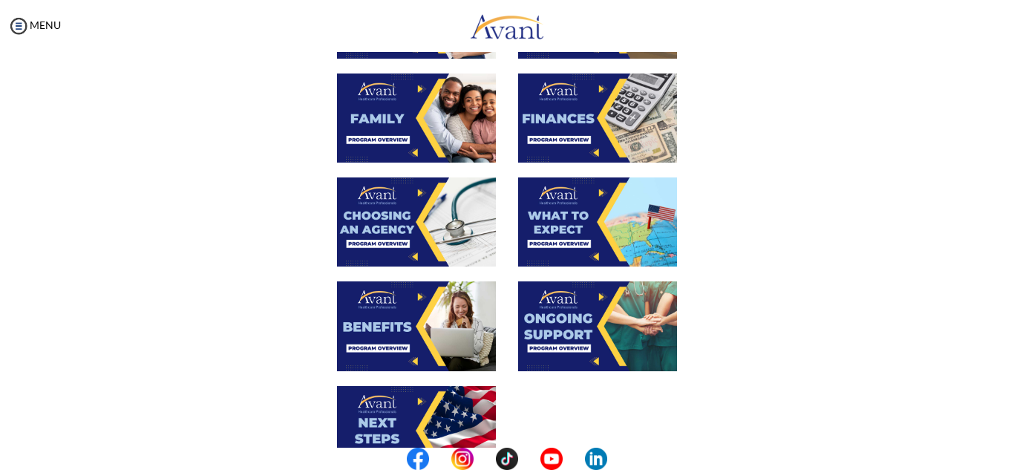
click at [401, 223] on img at bounding box center [416, 221] width 159 height 89
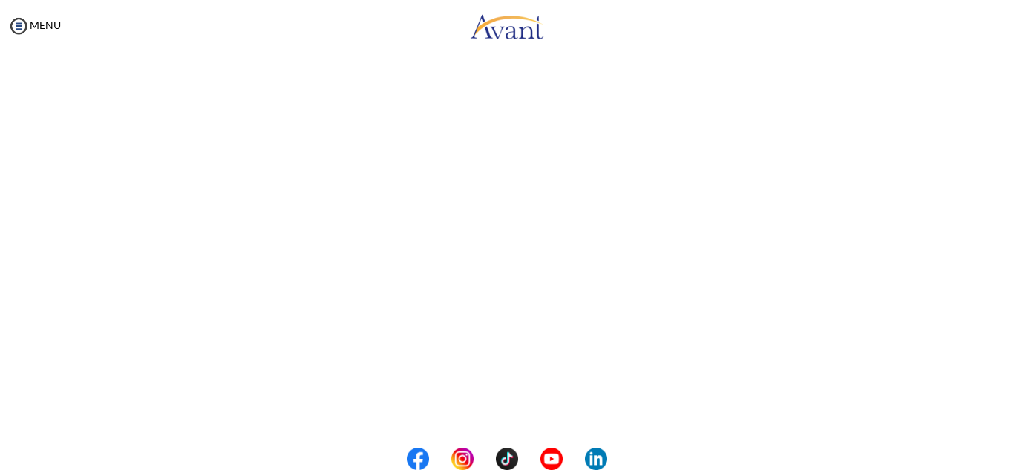
scroll to position [259, 0]
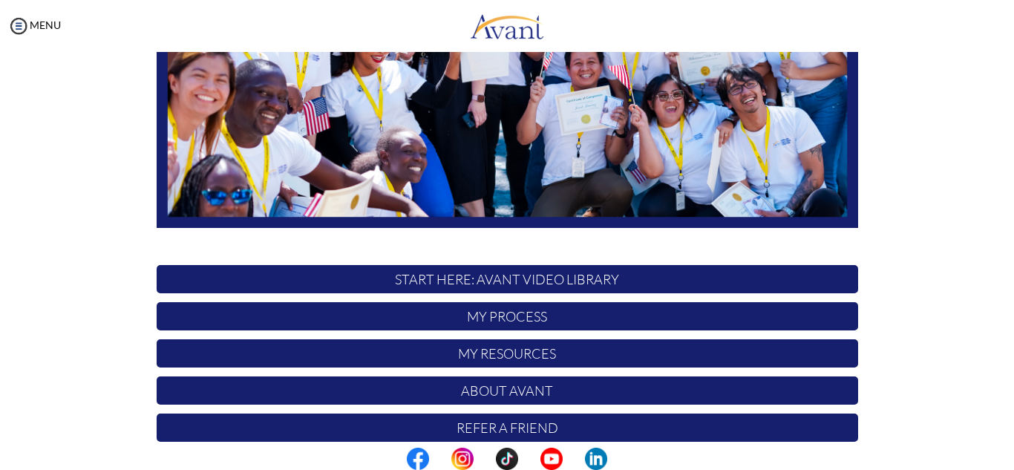
scroll to position [301, 0]
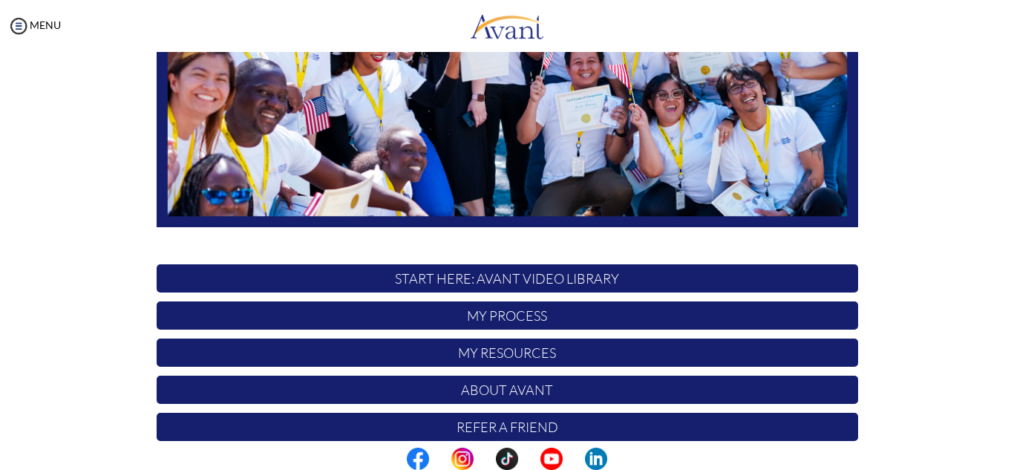
click at [702, 316] on p "My Process" at bounding box center [507, 315] width 701 height 28
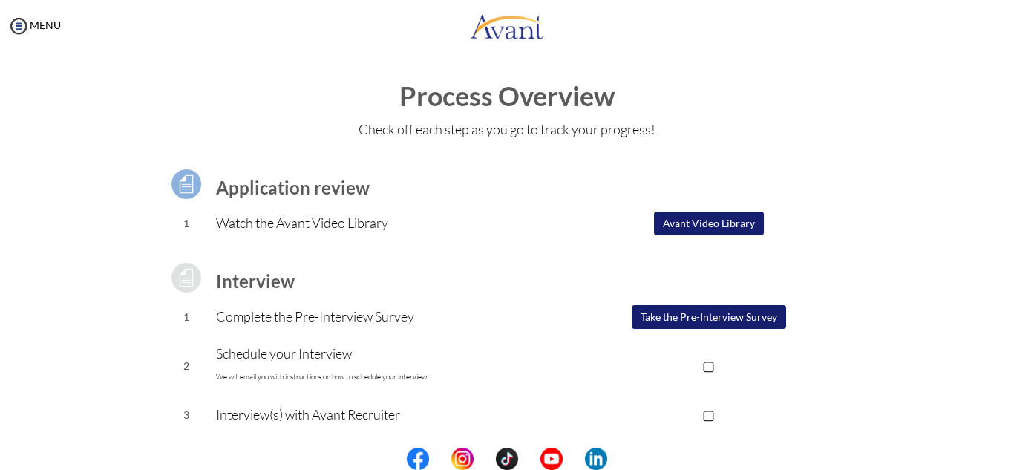
click at [708, 223] on button "Avant Video Library" at bounding box center [709, 224] width 110 height 24
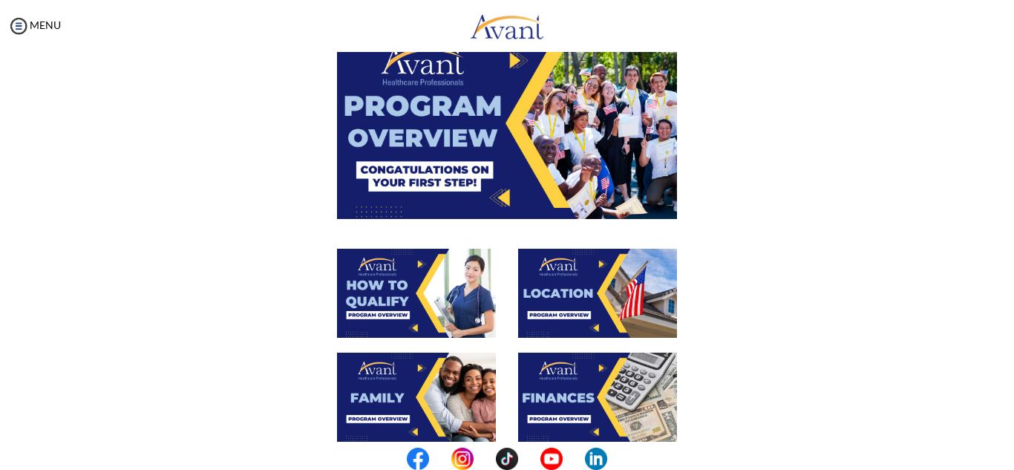
scroll to position [111, 0]
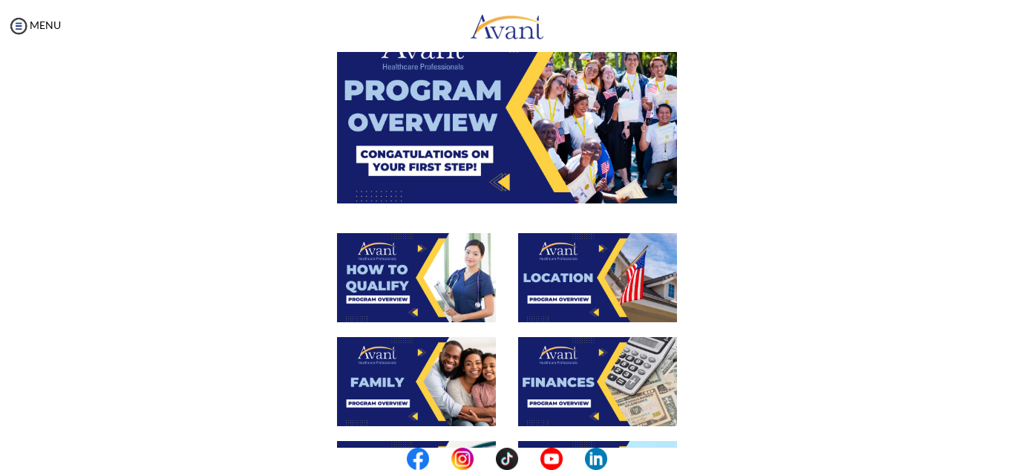
click at [593, 381] on img at bounding box center [597, 381] width 159 height 89
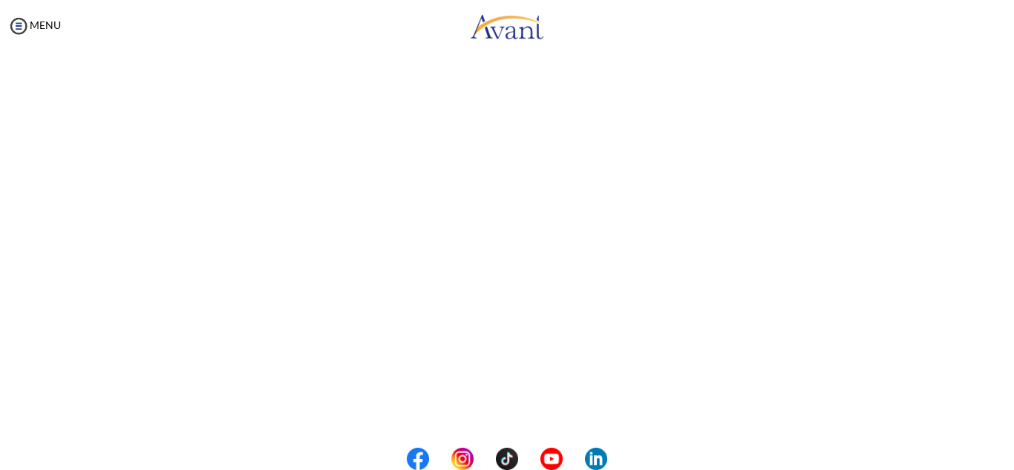
scroll to position [166, 0]
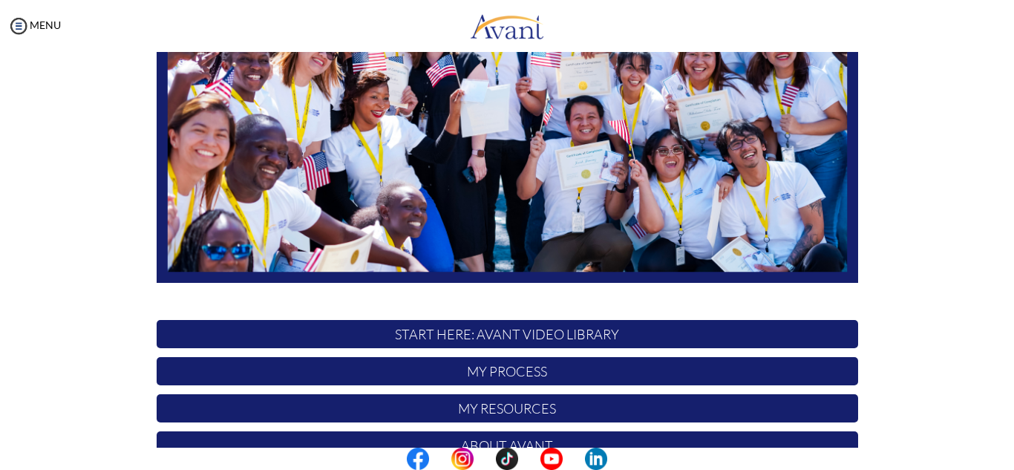
scroll to position [355, 0]
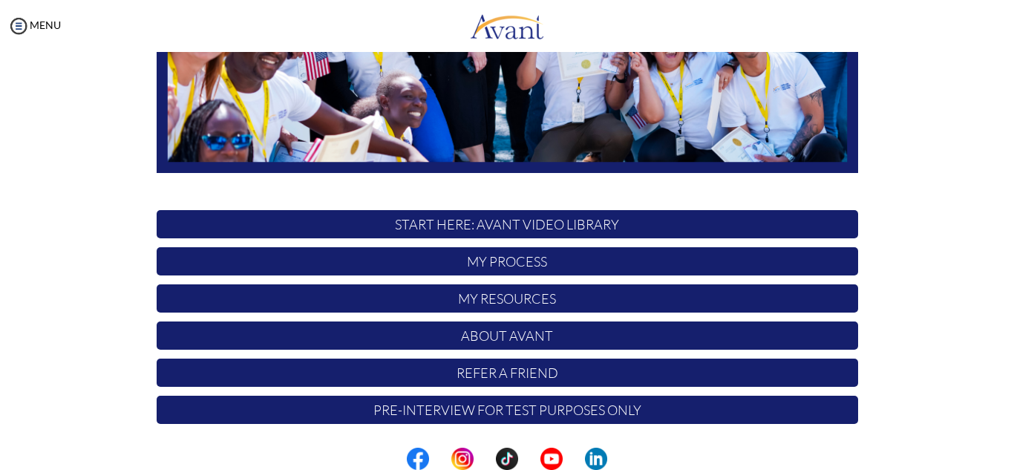
click at [644, 259] on p "My Process" at bounding box center [507, 261] width 701 height 28
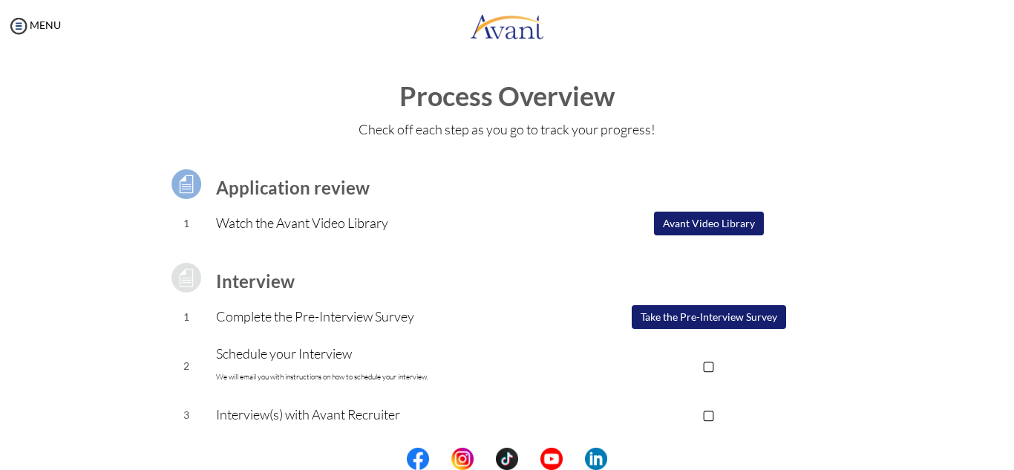
click at [713, 220] on button "Avant Video Library" at bounding box center [709, 224] width 110 height 24
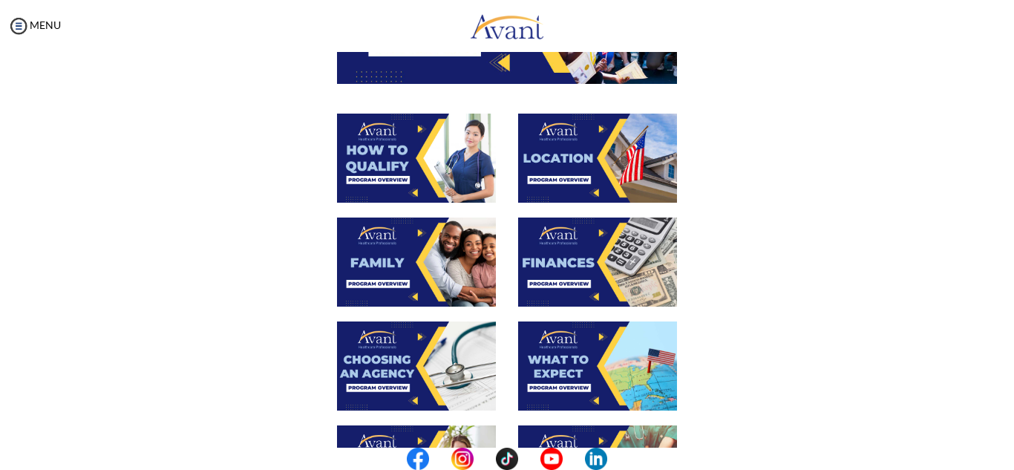
scroll to position [233, 0]
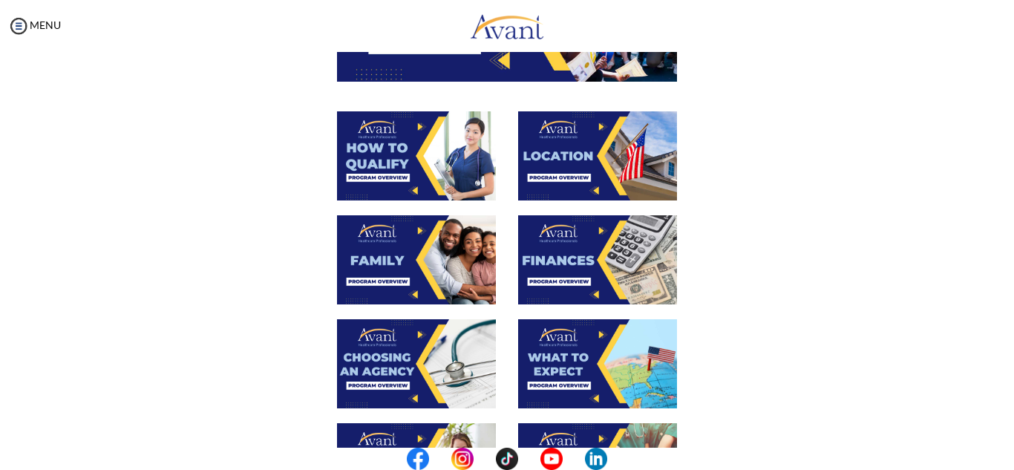
click at [374, 257] on img at bounding box center [416, 259] width 159 height 89
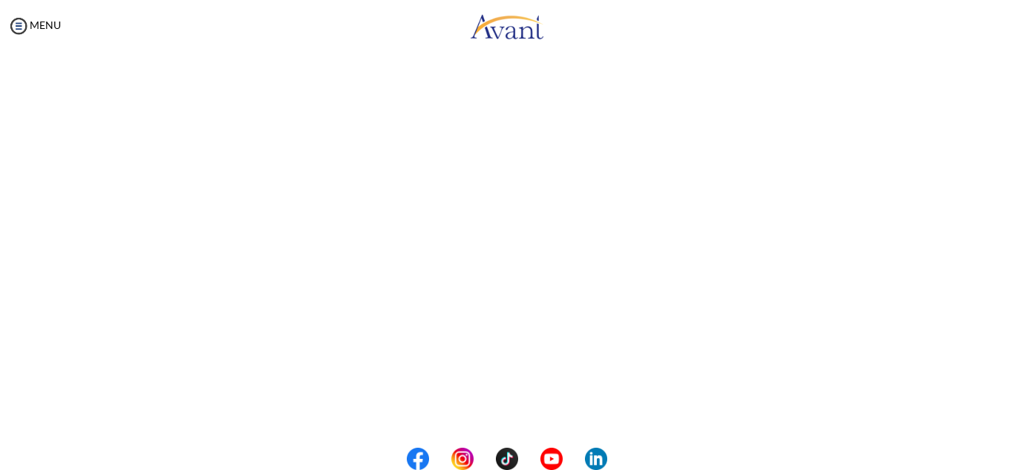
scroll to position [306, 0]
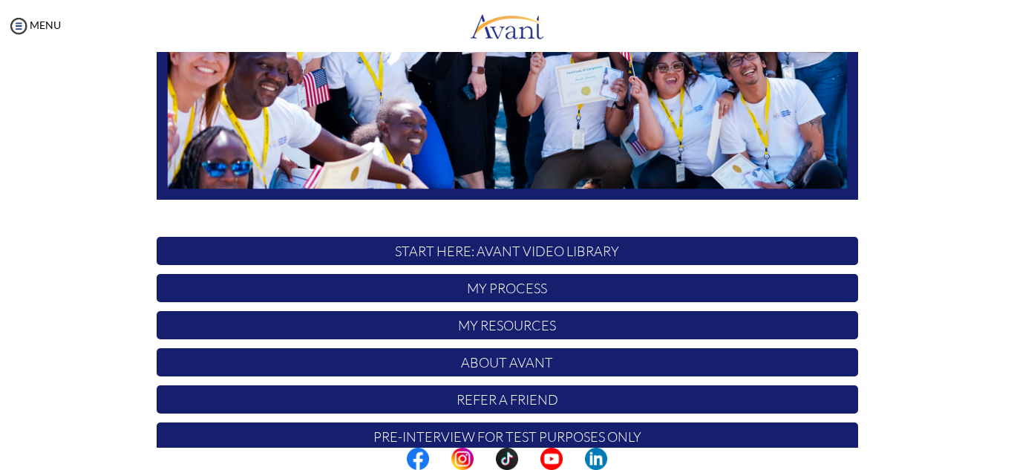
scroll to position [355, 0]
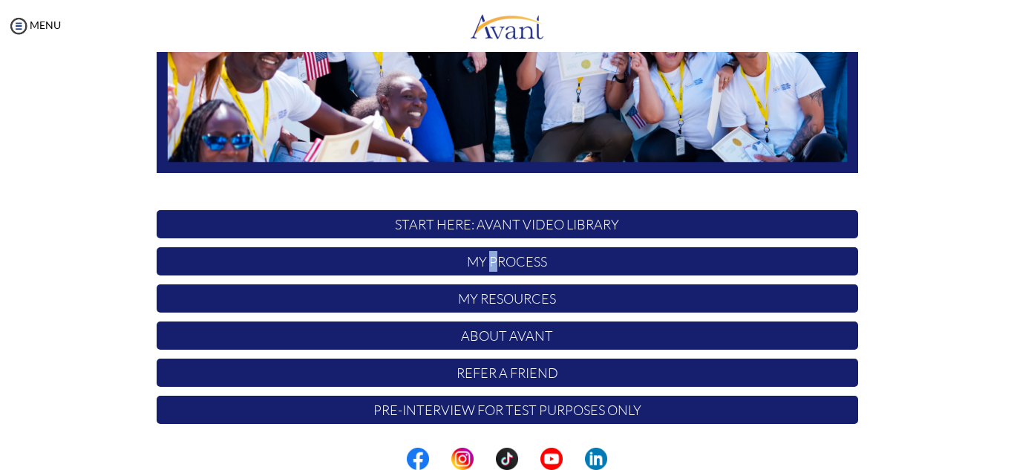
click at [494, 267] on p "My Process" at bounding box center [507, 261] width 701 height 28
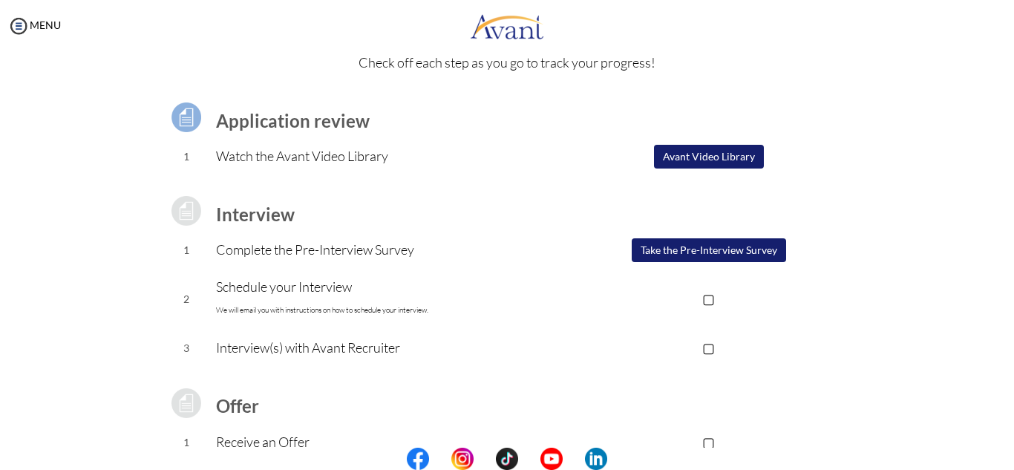
scroll to position [116, 0]
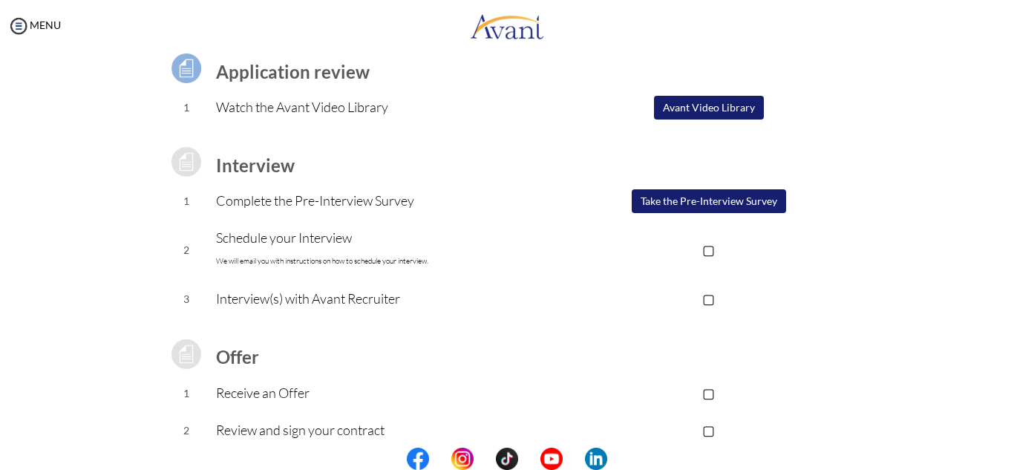
click at [687, 107] on button "Avant Video Library" at bounding box center [709, 108] width 110 height 24
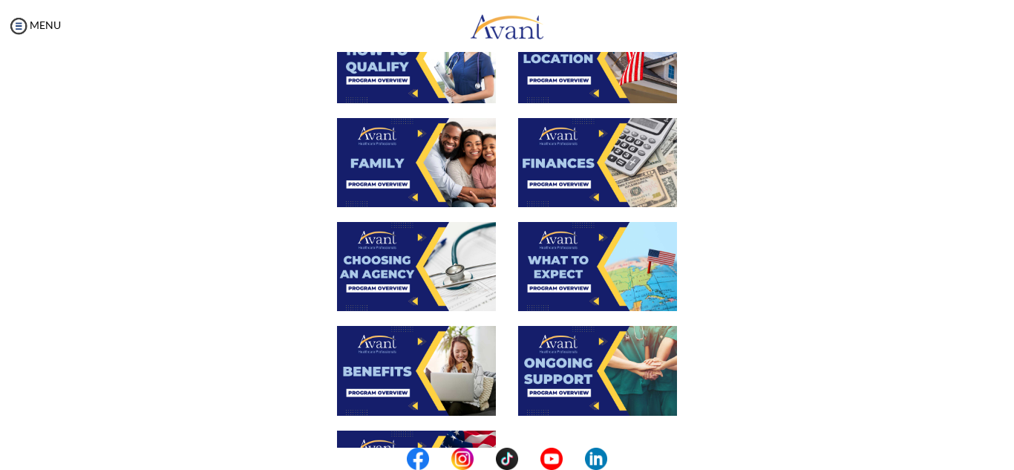
scroll to position [341, 0]
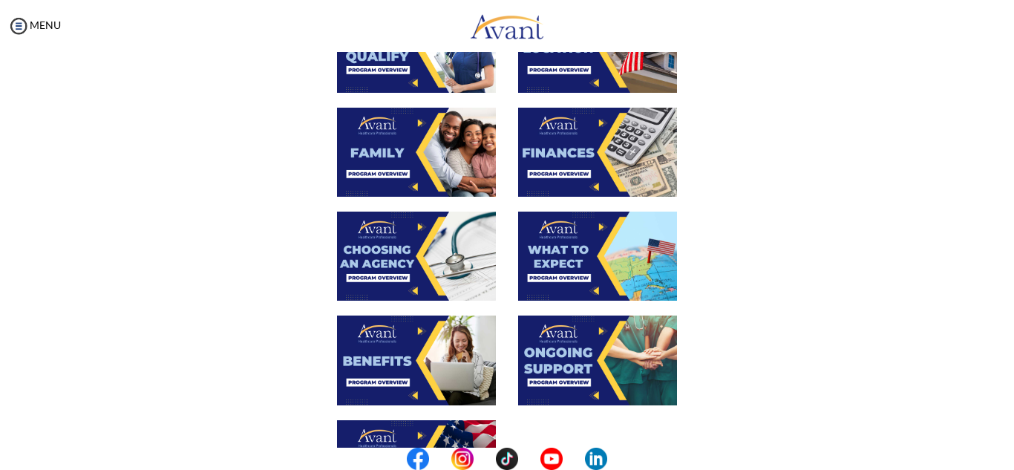
click at [606, 359] on img at bounding box center [597, 359] width 159 height 89
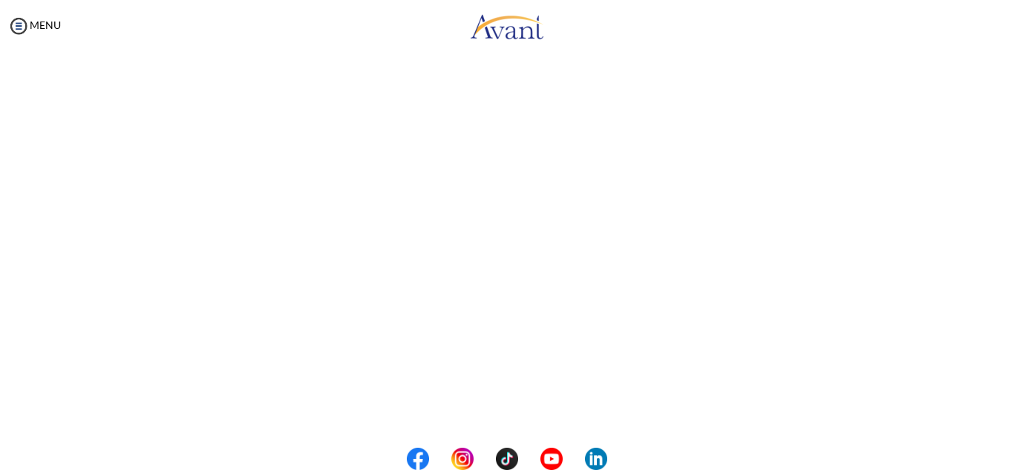
scroll to position [275, 0]
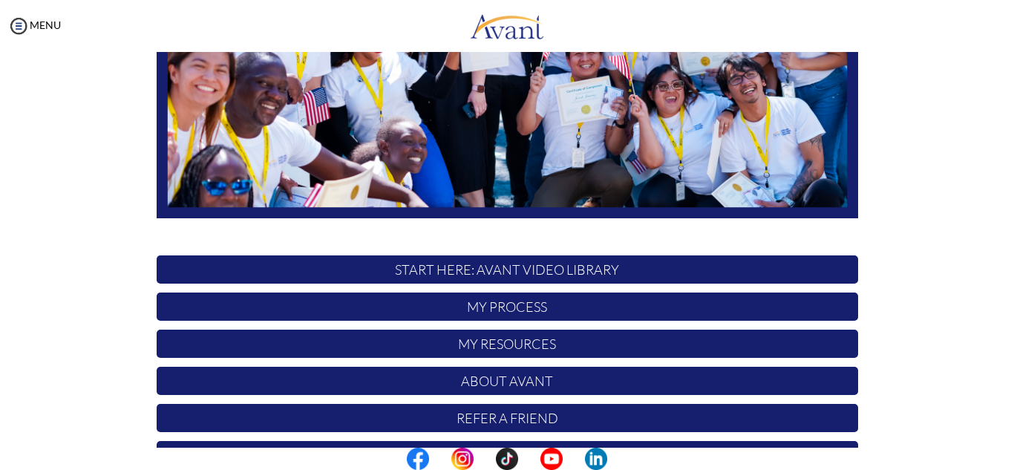
scroll to position [355, 0]
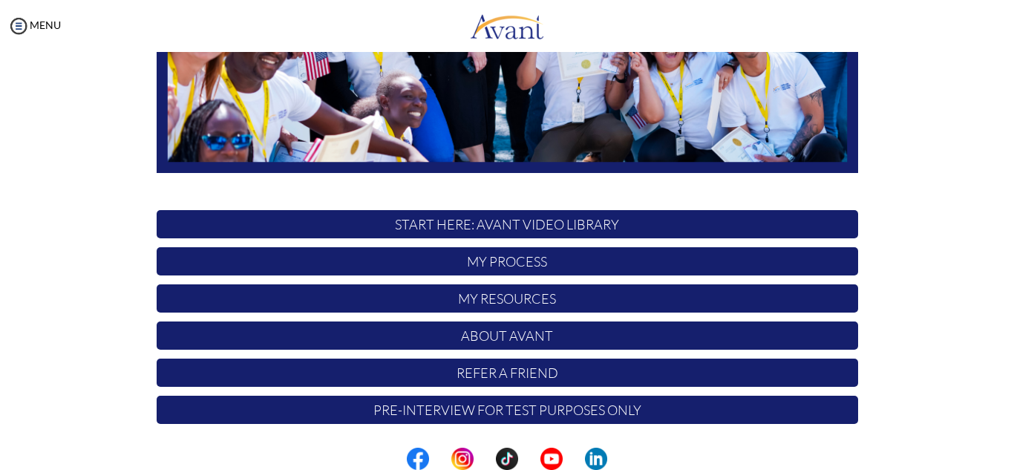
click at [537, 266] on p "My Process" at bounding box center [507, 261] width 701 height 28
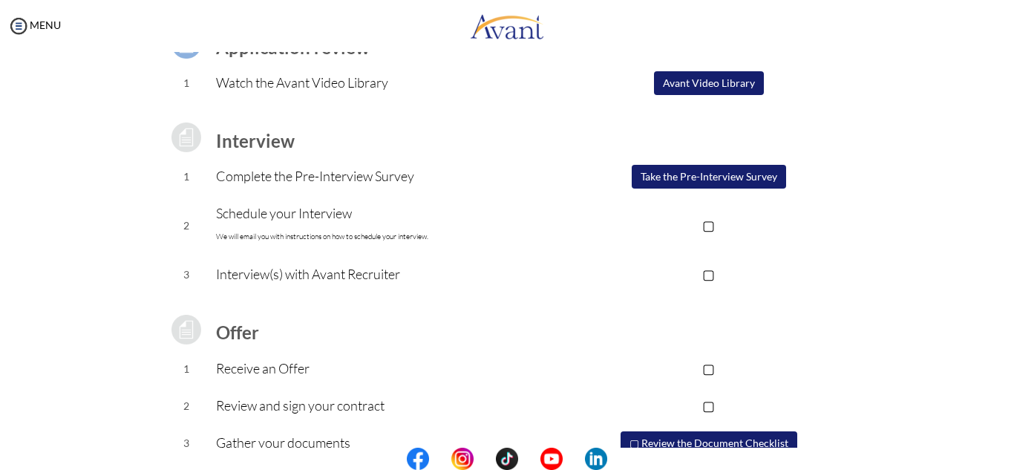
scroll to position [139, 0]
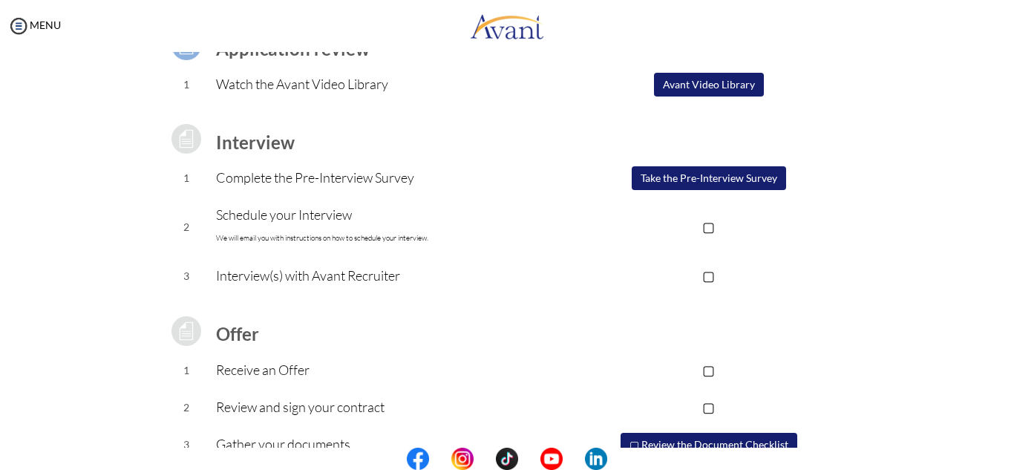
click at [746, 91] on button "Avant Video Library" at bounding box center [709, 85] width 110 height 24
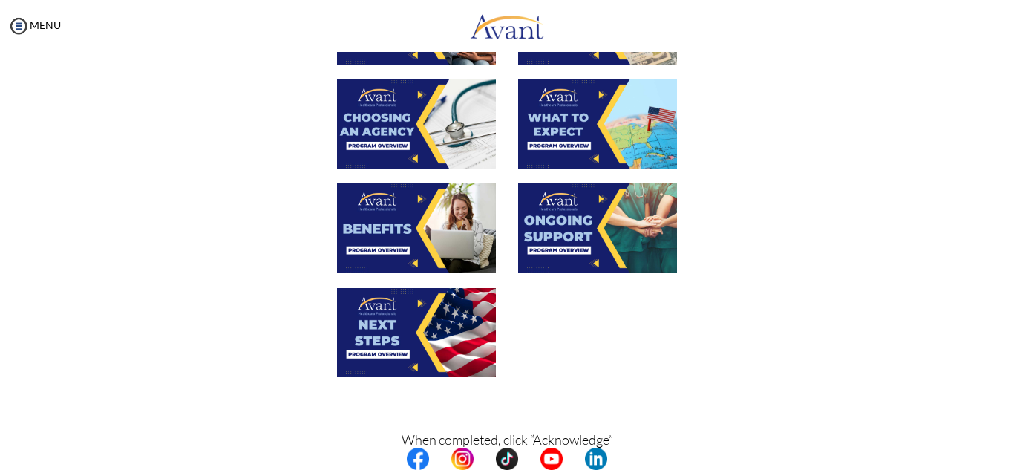
scroll to position [479, 0]
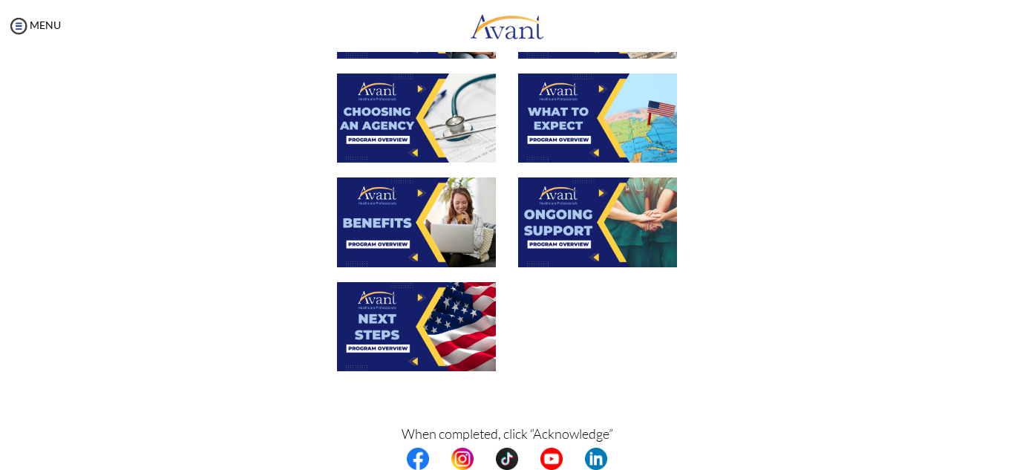
click at [468, 316] on img at bounding box center [416, 326] width 159 height 89
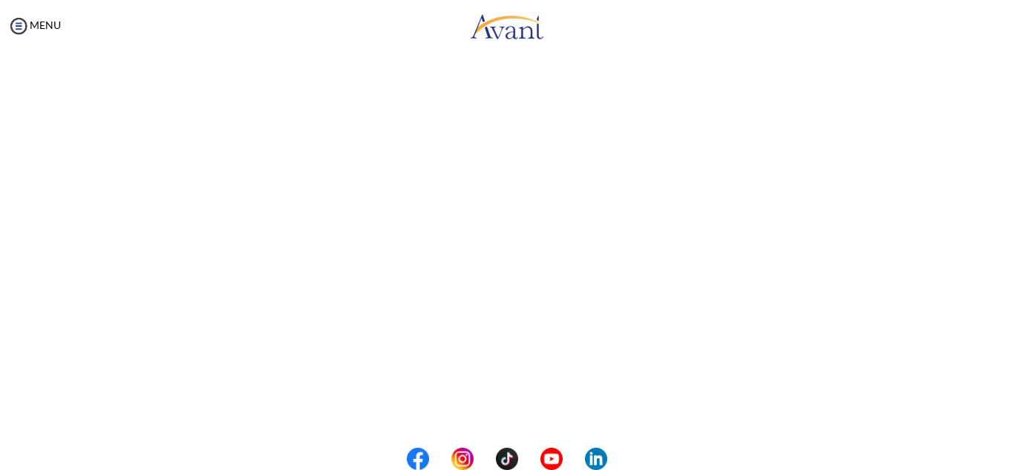
scroll to position [321, 0]
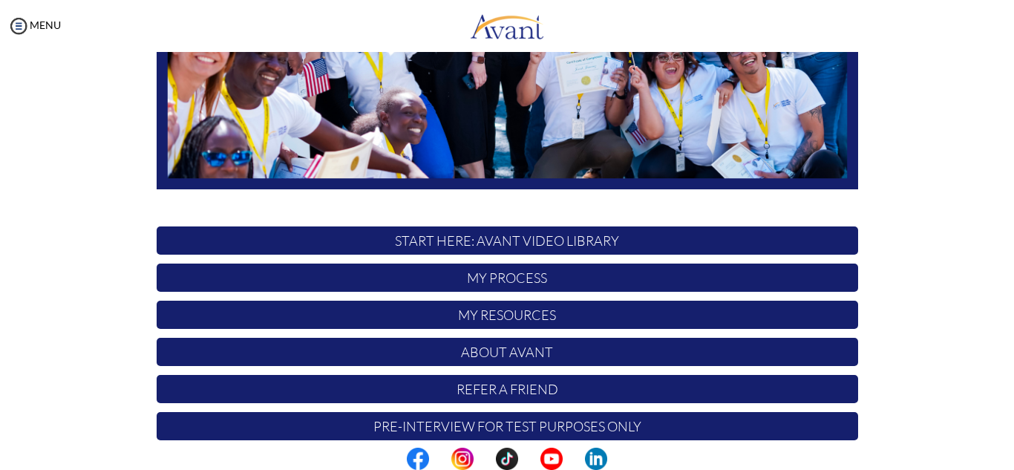
scroll to position [355, 0]
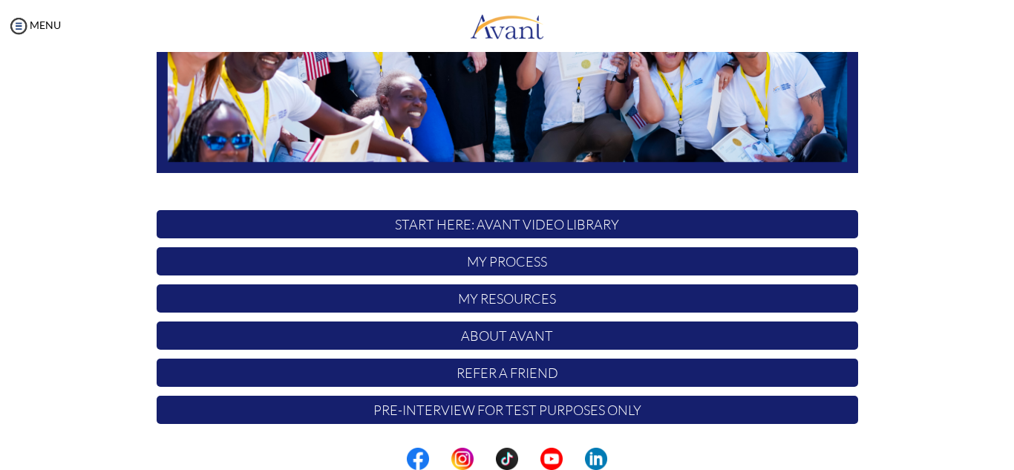
click at [493, 304] on p "My Resources" at bounding box center [507, 298] width 701 height 28
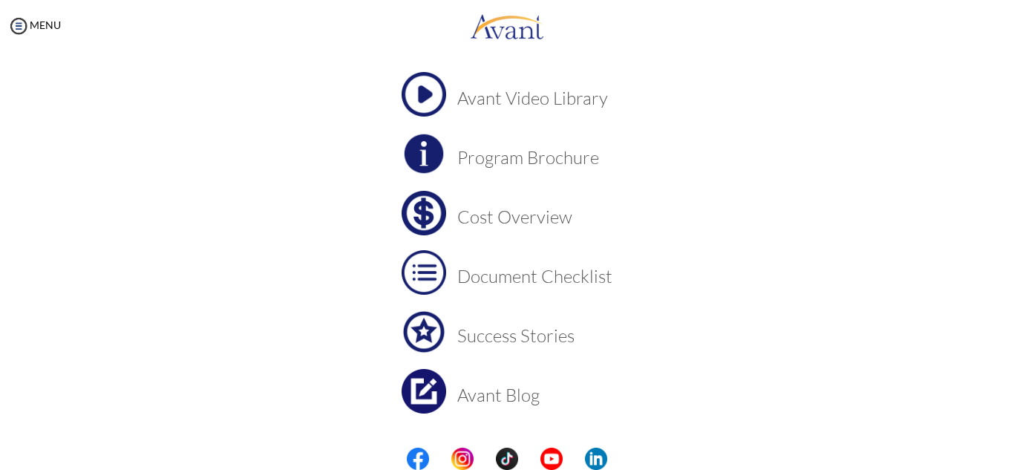
scroll to position [91, 0]
click at [555, 217] on h3 "Cost Overview" at bounding box center [534, 215] width 155 height 19
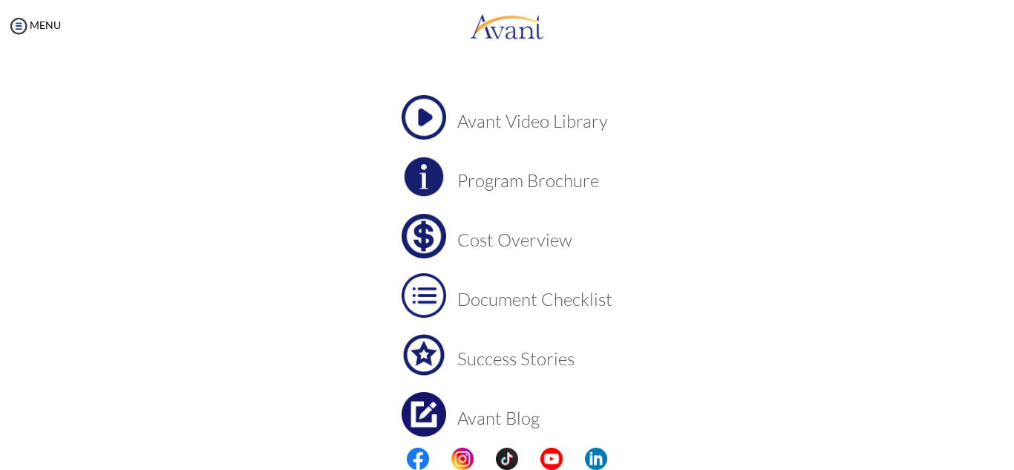
scroll to position [25, 0]
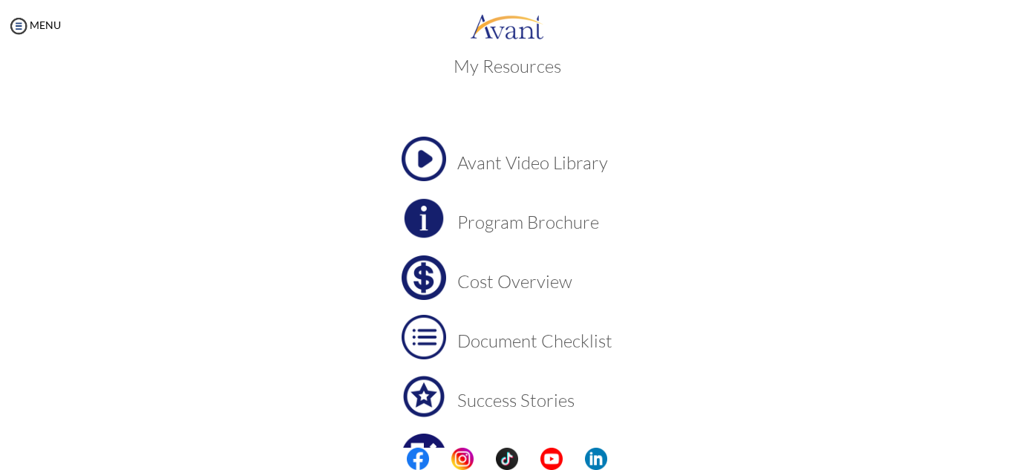
click at [560, 226] on h3 "Program Brochure" at bounding box center [534, 221] width 155 height 19
